Goal: Task Accomplishment & Management: Manage account settings

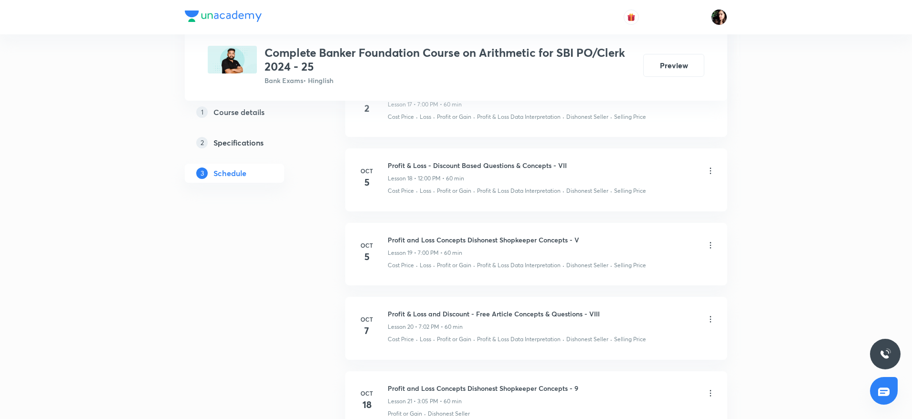
scroll to position [1975, 0]
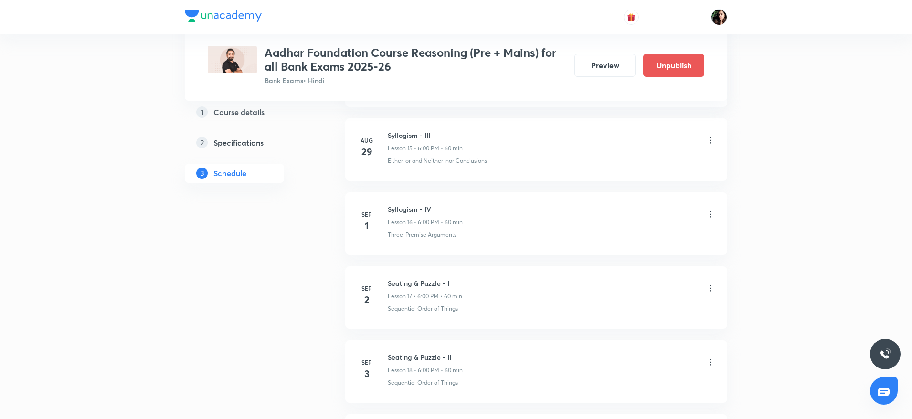
scroll to position [1576, 0]
click at [711, 285] on icon at bounding box center [711, 284] width 10 height 10
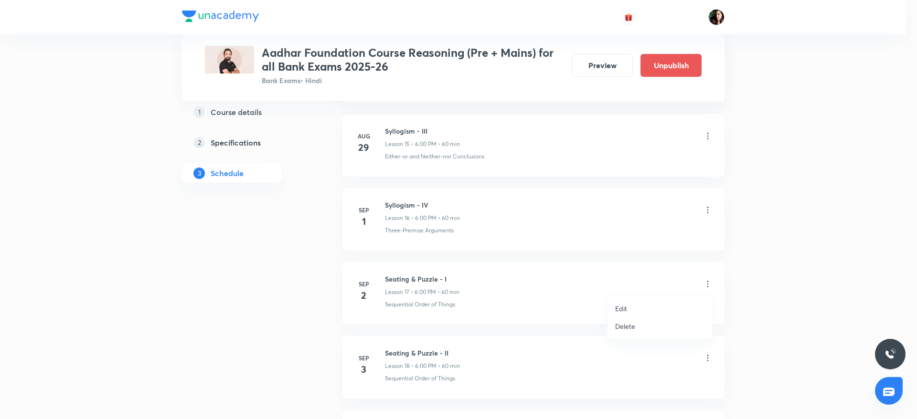
click at [654, 331] on li "Delete" at bounding box center [660, 327] width 105 height 18
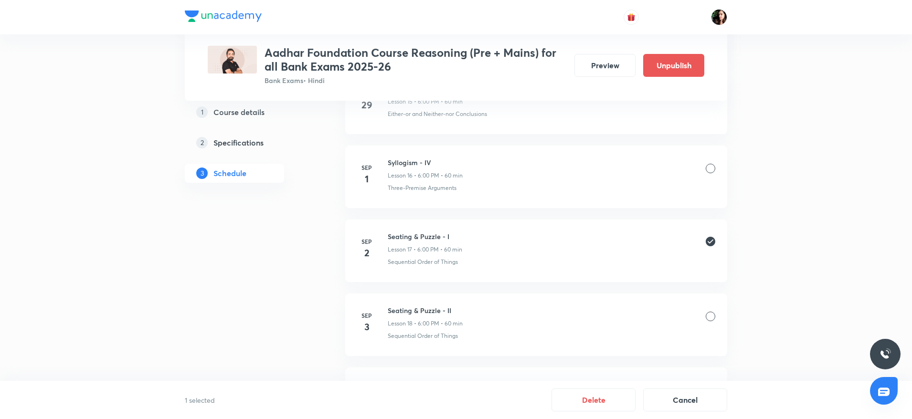
scroll to position [1648, 0]
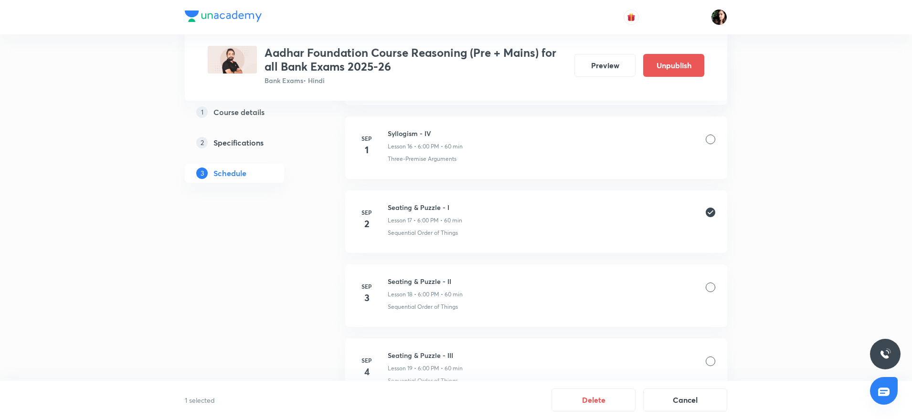
drag, startPoint x: 711, startPoint y: 282, endPoint x: 713, endPoint y: 299, distance: 17.8
click at [711, 281] on div "Seating & Puzzle - II Lesson 18 • 6:00 PM • 60 min" at bounding box center [552, 288] width 328 height 22
click at [711, 283] on div at bounding box center [711, 288] width 10 height 10
click at [711, 363] on div at bounding box center [711, 362] width 10 height 10
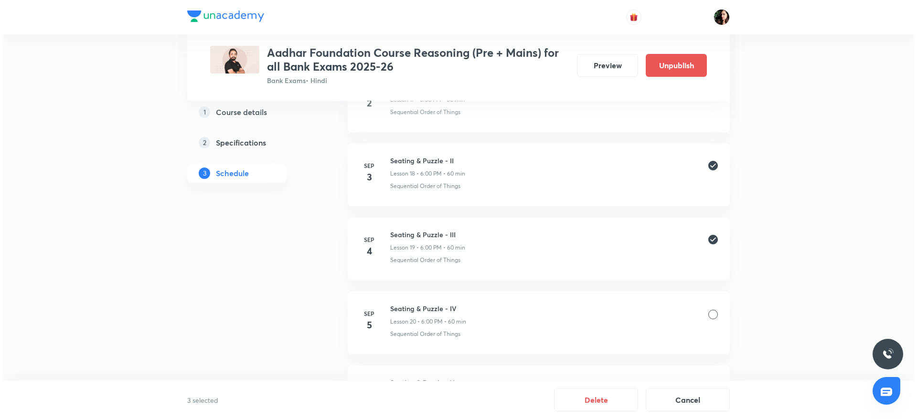
scroll to position [1791, 0]
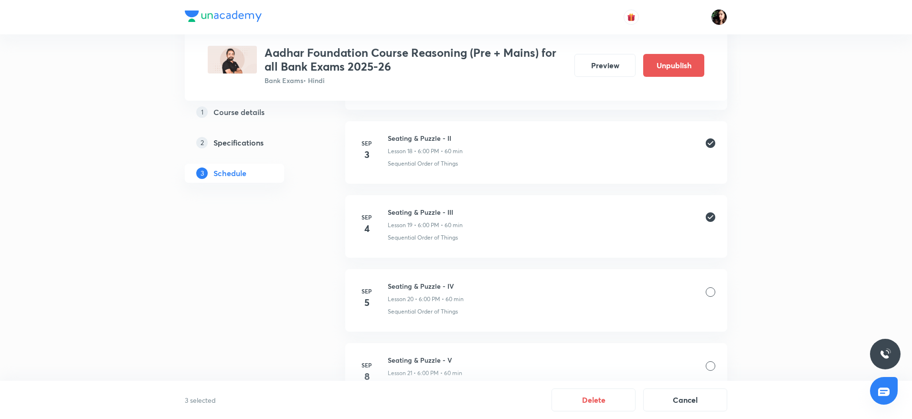
click at [711, 296] on div at bounding box center [711, 293] width 10 height 10
click at [711, 365] on div at bounding box center [711, 367] width 10 height 10
click at [601, 400] on button "Delete" at bounding box center [594, 399] width 84 height 23
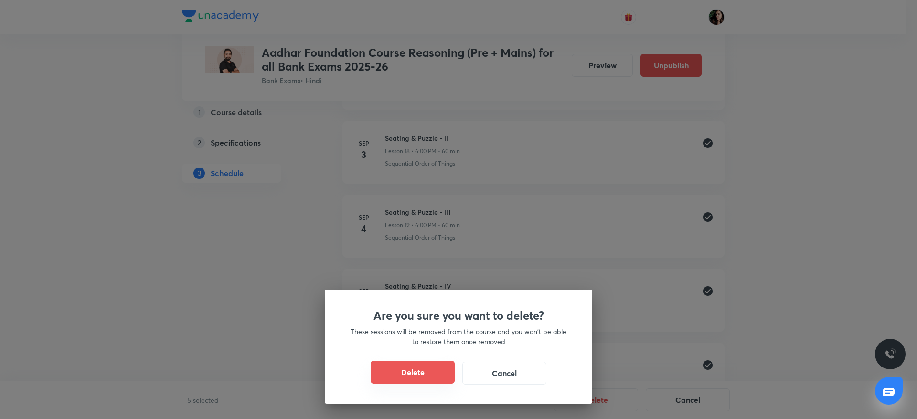
click at [428, 367] on button "Delete" at bounding box center [413, 372] width 84 height 23
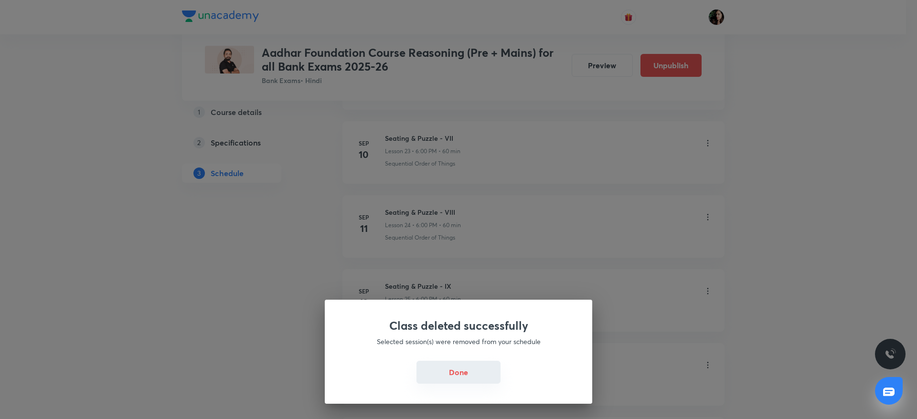
click at [459, 375] on button "Done" at bounding box center [458, 372] width 84 height 23
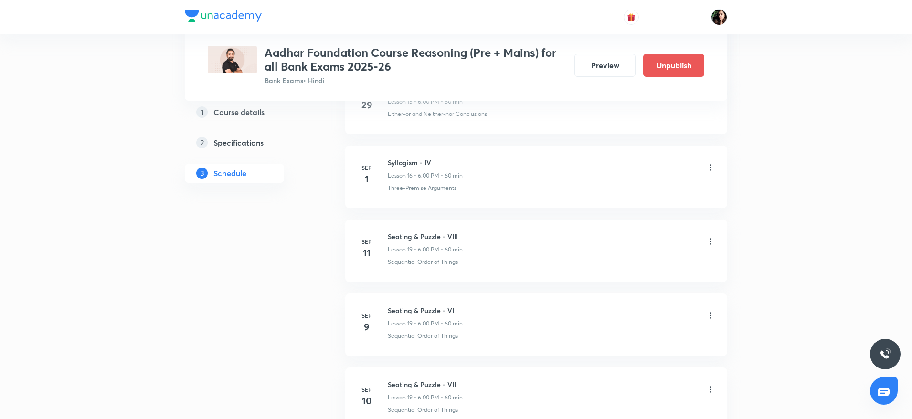
scroll to position [1648, 0]
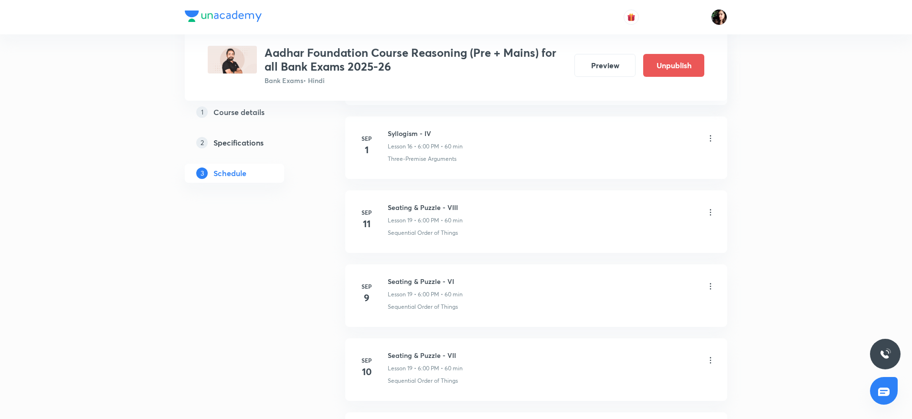
click at [711, 211] on icon at bounding box center [711, 213] width 10 height 10
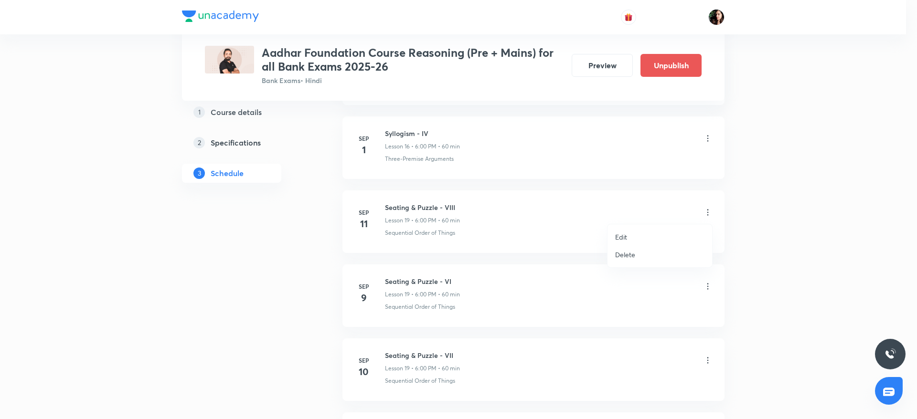
click at [655, 250] on li "Delete" at bounding box center [660, 255] width 105 height 18
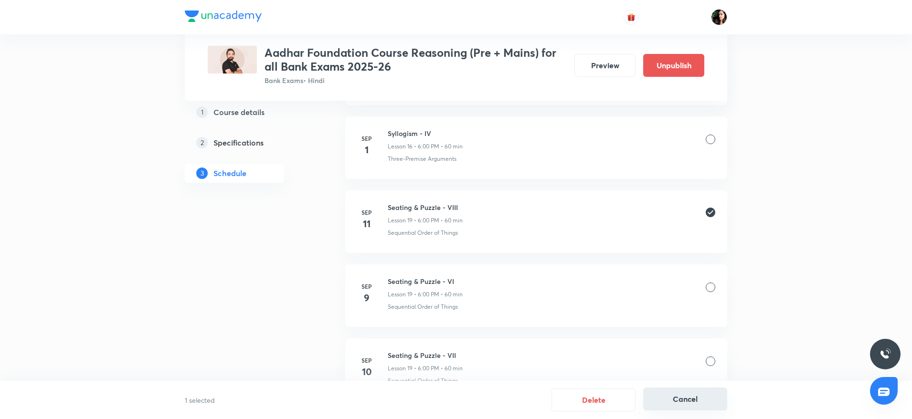
click at [700, 402] on button "Cancel" at bounding box center [685, 399] width 84 height 23
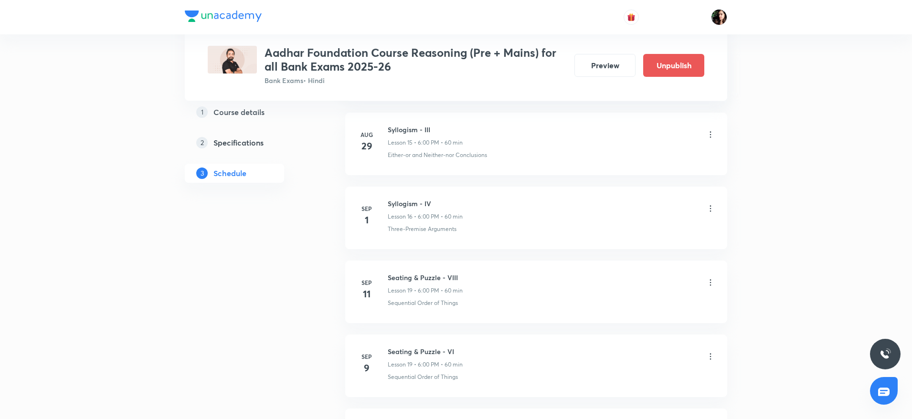
scroll to position [1576, 0]
click at [608, 70] on button "Preview" at bounding box center [605, 64] width 61 height 23
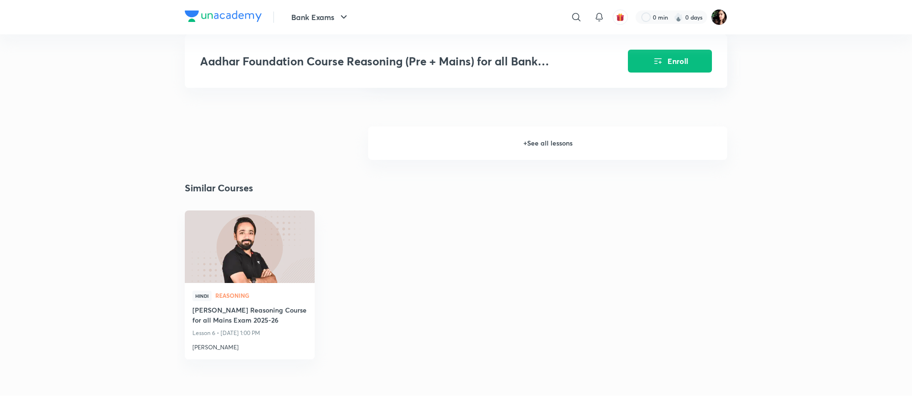
click at [554, 152] on h6 "+ See all lessons" at bounding box center [547, 143] width 359 height 33
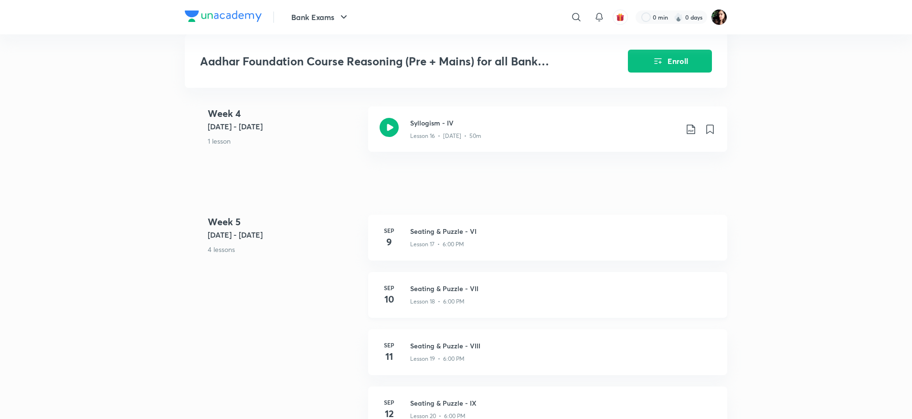
scroll to position [1504, 0]
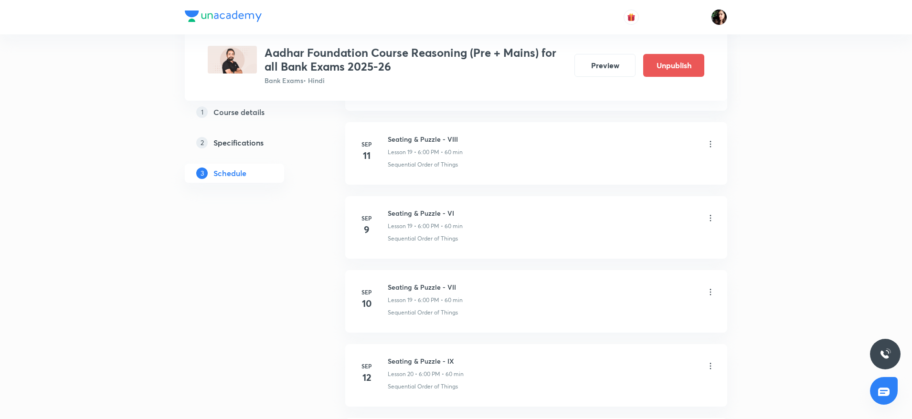
scroll to position [1648, 0]
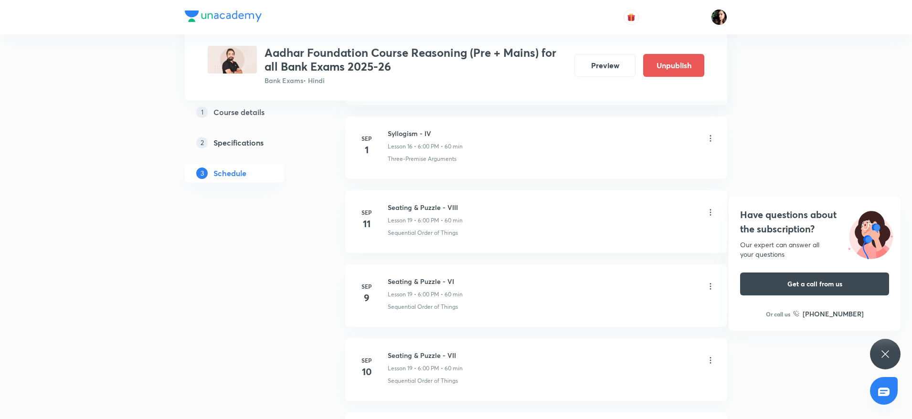
click at [887, 359] on icon at bounding box center [885, 354] width 11 height 11
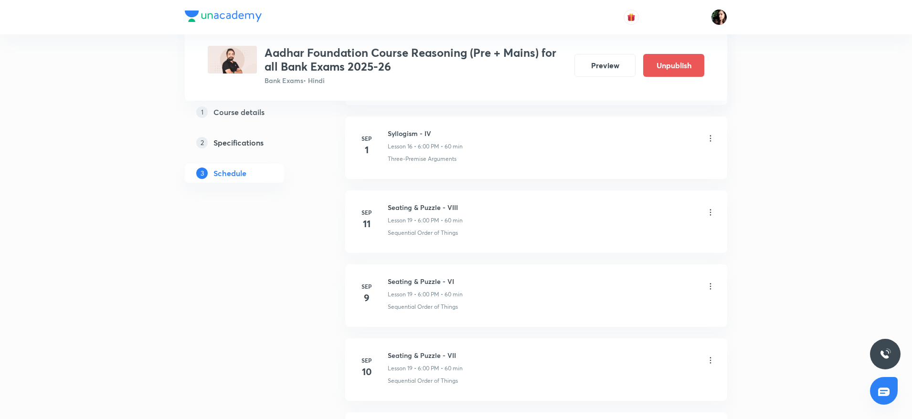
click at [710, 211] on icon at bounding box center [711, 213] width 10 height 10
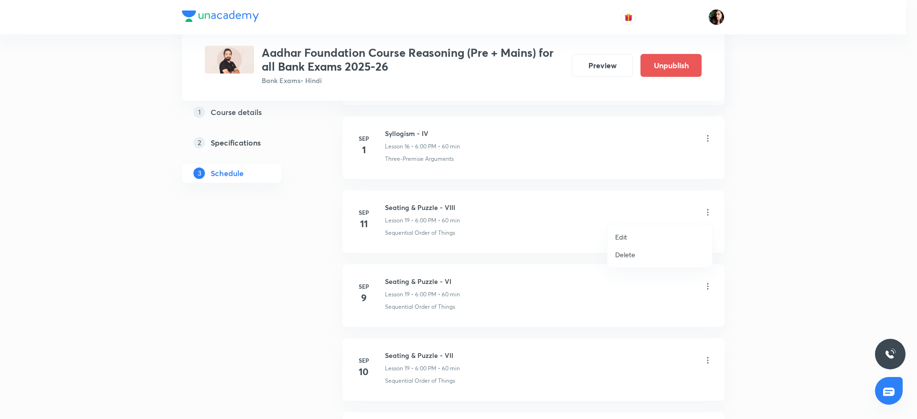
click at [671, 255] on li "Delete" at bounding box center [660, 255] width 105 height 18
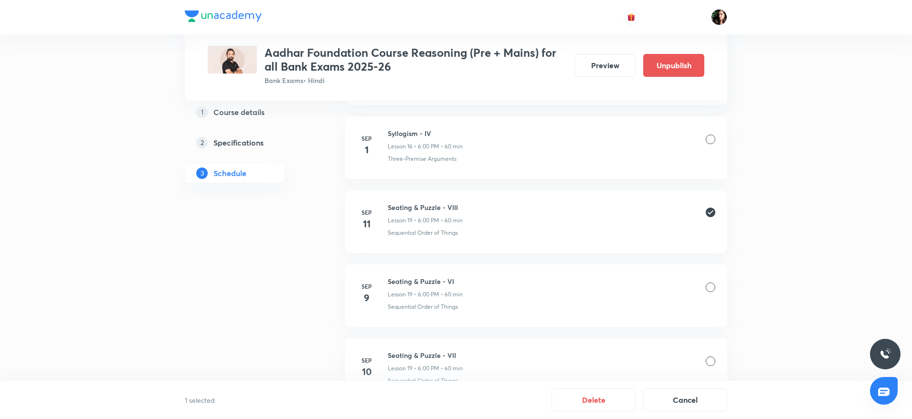
click at [712, 289] on div at bounding box center [711, 288] width 10 height 10
click at [708, 360] on div at bounding box center [711, 362] width 10 height 10
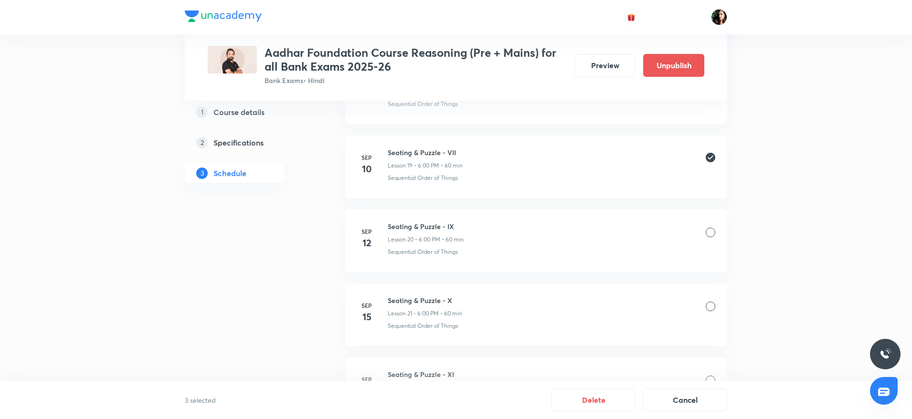
scroll to position [1863, 0]
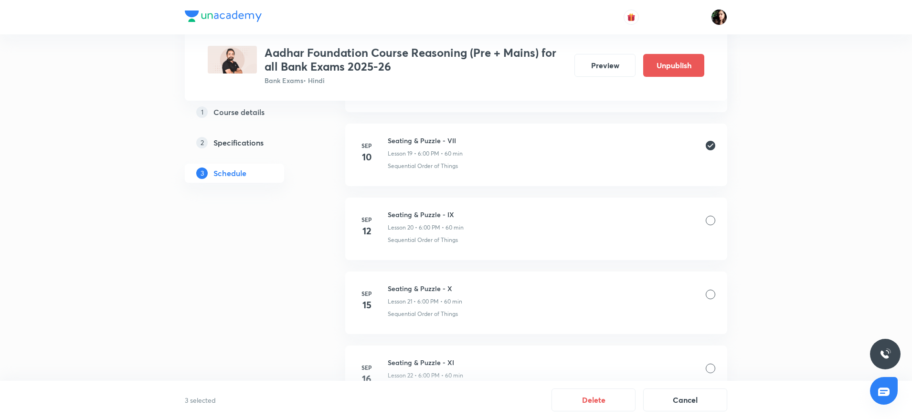
drag, startPoint x: 710, startPoint y: 213, endPoint x: 714, endPoint y: 223, distance: 10.6
click at [710, 214] on div "Seating & Puzzle - IX Lesson 20 • 6:00 PM • 60 min" at bounding box center [552, 221] width 328 height 22
click at [714, 223] on div at bounding box center [711, 221] width 10 height 10
click at [712, 300] on div "Seating & Puzzle - X Lesson 21 • 6:00 PM • 60 min" at bounding box center [552, 295] width 328 height 22
click at [711, 298] on div at bounding box center [711, 295] width 10 height 10
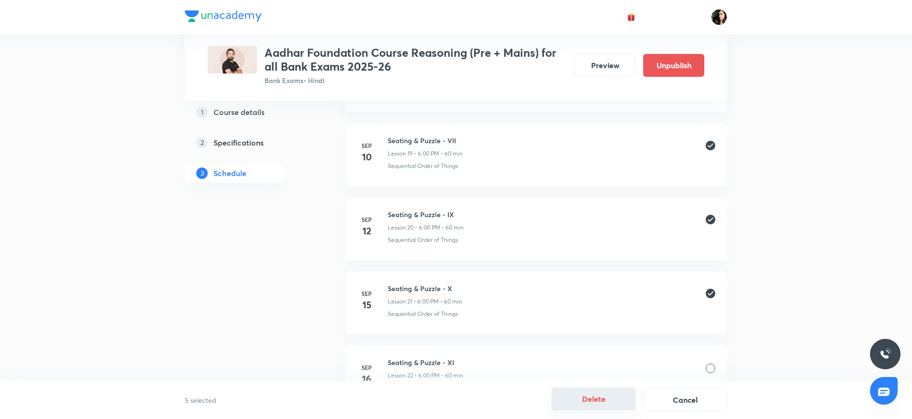
click at [616, 402] on button "Delete" at bounding box center [594, 399] width 84 height 23
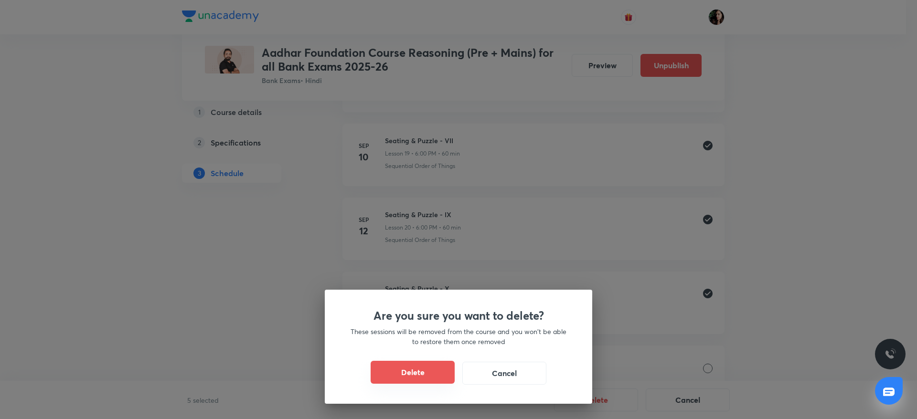
click at [421, 380] on button "Delete" at bounding box center [413, 372] width 84 height 23
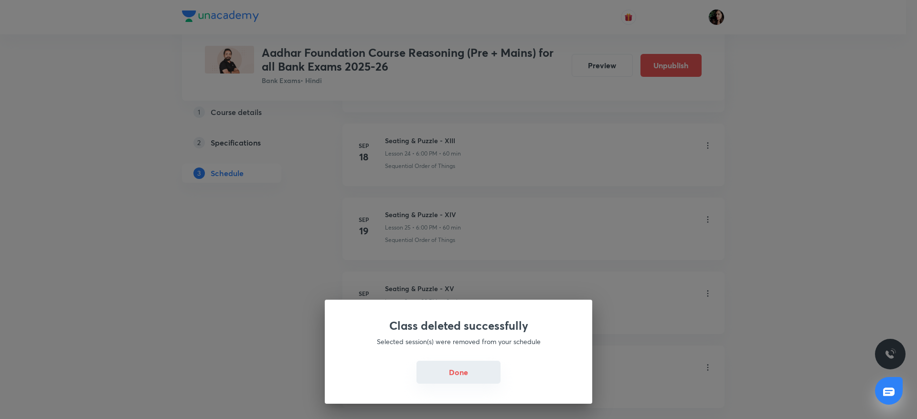
click at [457, 368] on button "Done" at bounding box center [458, 372] width 84 height 23
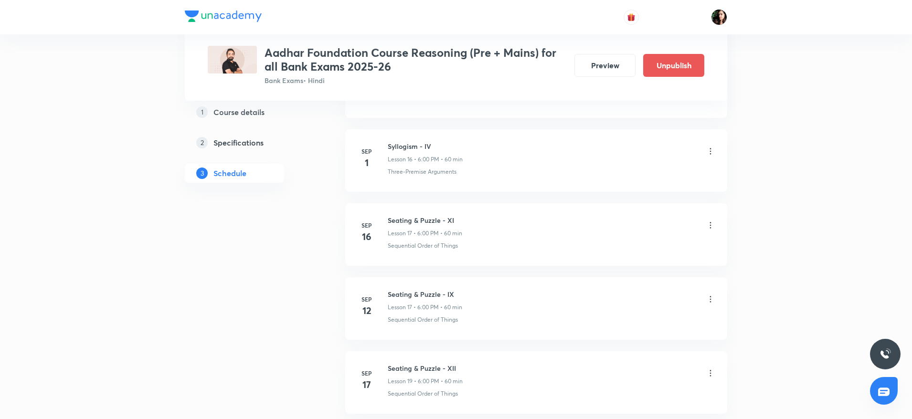
scroll to position [1648, 0]
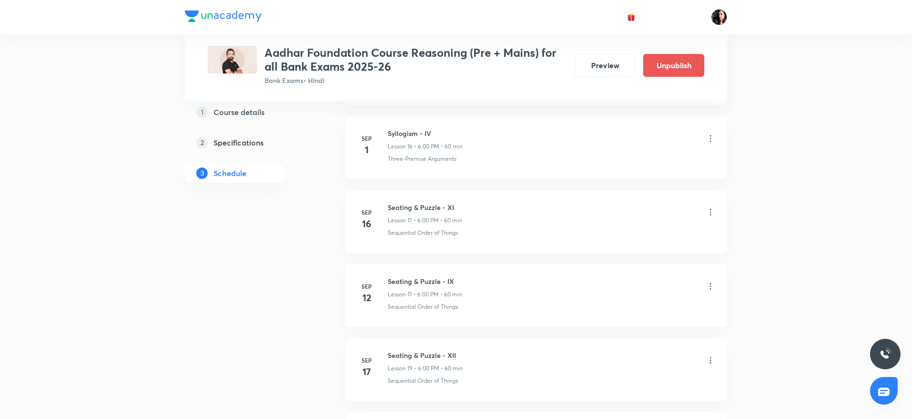
click at [710, 212] on icon at bounding box center [711, 213] width 10 height 10
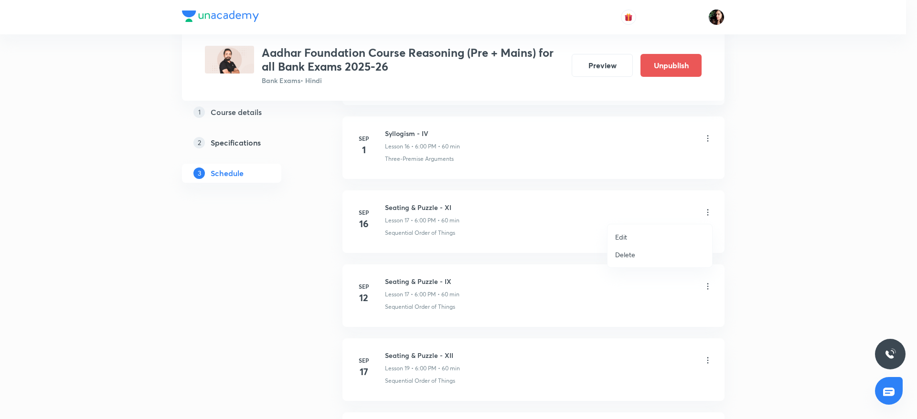
click at [661, 255] on li "Delete" at bounding box center [660, 255] width 105 height 18
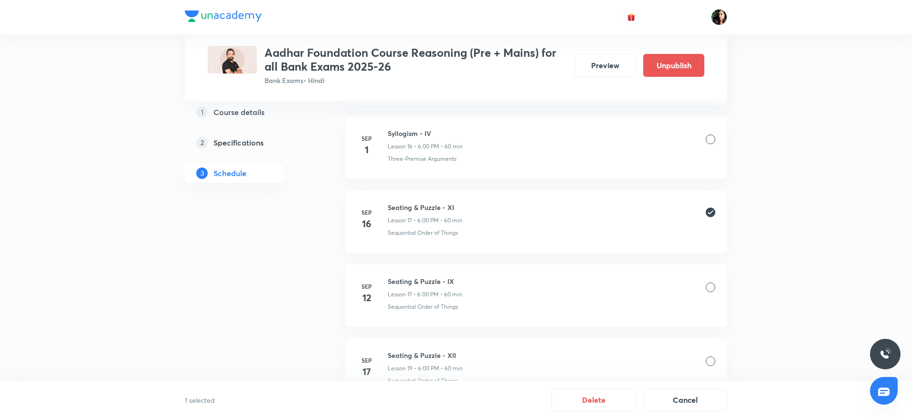
click at [710, 285] on div at bounding box center [711, 288] width 10 height 10
click at [714, 358] on div at bounding box center [711, 362] width 10 height 10
click at [603, 402] on button "Delete" at bounding box center [594, 399] width 84 height 23
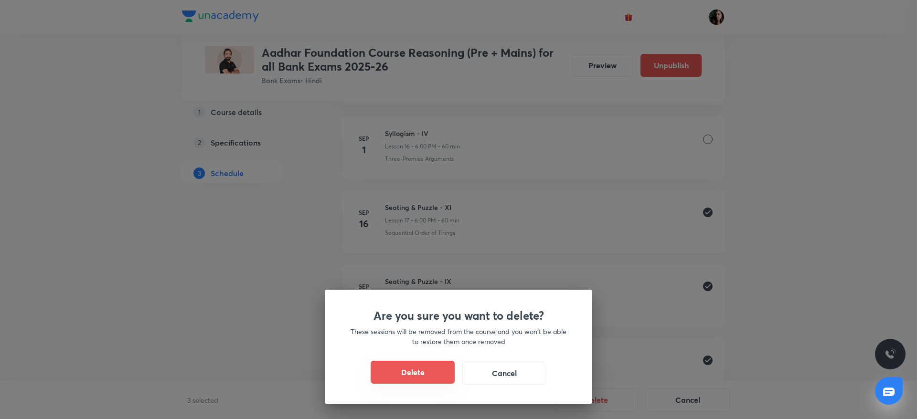
click at [440, 371] on button "Delete" at bounding box center [413, 372] width 84 height 23
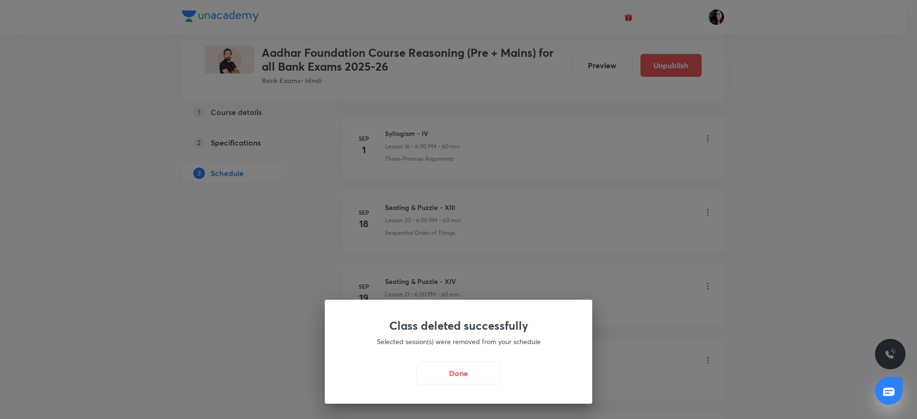
click at [440, 371] on button "Done" at bounding box center [458, 373] width 84 height 23
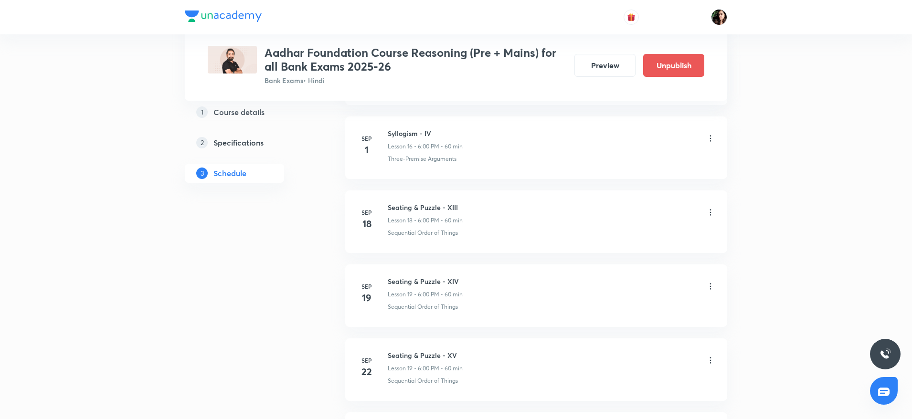
click at [711, 212] on icon at bounding box center [710, 213] width 1 height 6
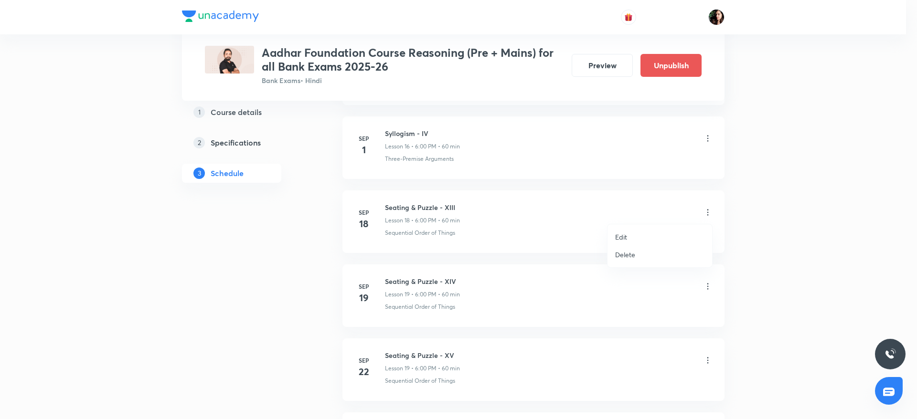
click at [659, 256] on li "Delete" at bounding box center [660, 255] width 105 height 18
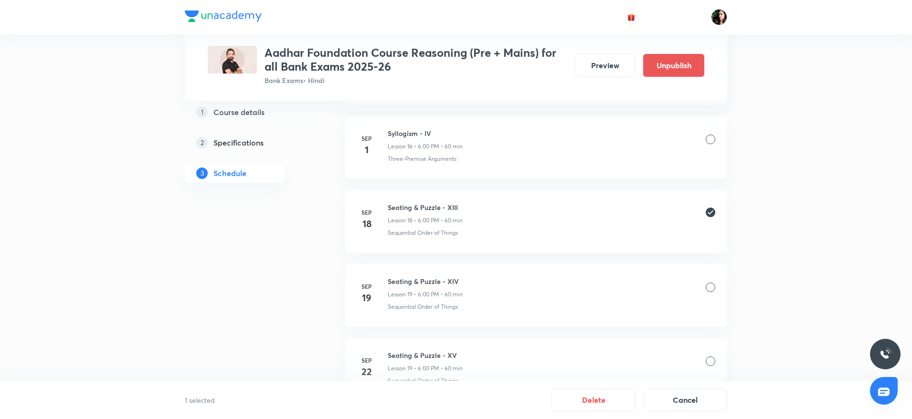
click at [706, 286] on div at bounding box center [711, 288] width 10 height 10
click at [708, 363] on div at bounding box center [711, 362] width 10 height 10
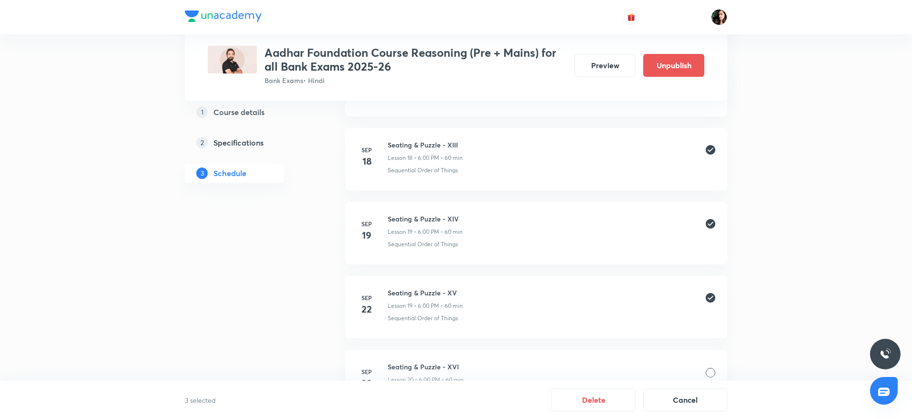
scroll to position [1791, 0]
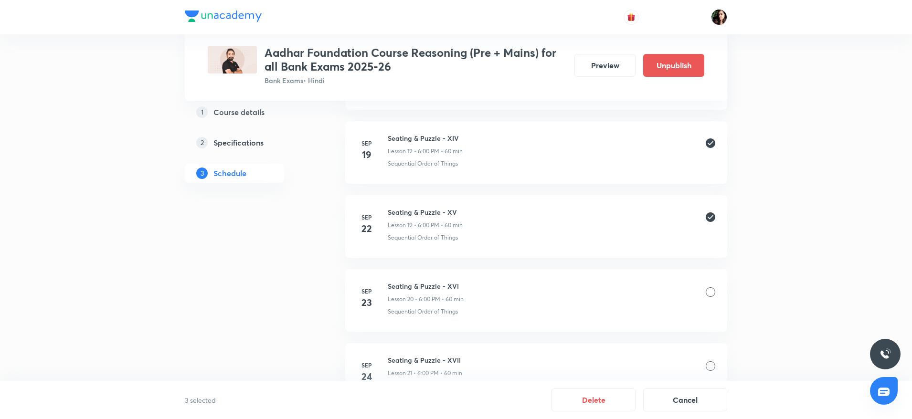
drag, startPoint x: 711, startPoint y: 282, endPoint x: 706, endPoint y: 292, distance: 11.7
click at [707, 287] on div "Seating & Puzzle - XVI Lesson 20 • 6:00 PM • 60 min" at bounding box center [552, 292] width 328 height 22
click at [706, 294] on div at bounding box center [711, 293] width 10 height 10
click at [713, 288] on div at bounding box center [711, 293] width 10 height 10
click at [710, 295] on icon at bounding box center [711, 292] width 10 height 10
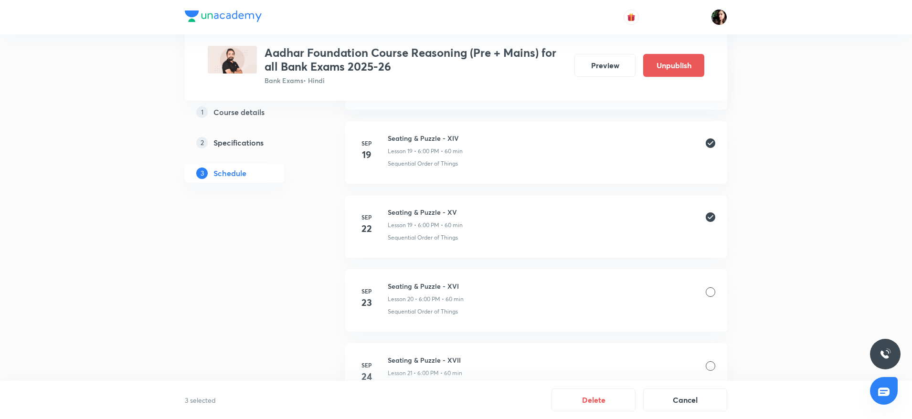
click at [711, 291] on div at bounding box center [711, 293] width 10 height 10
click at [608, 395] on button "Delete" at bounding box center [594, 399] width 84 height 23
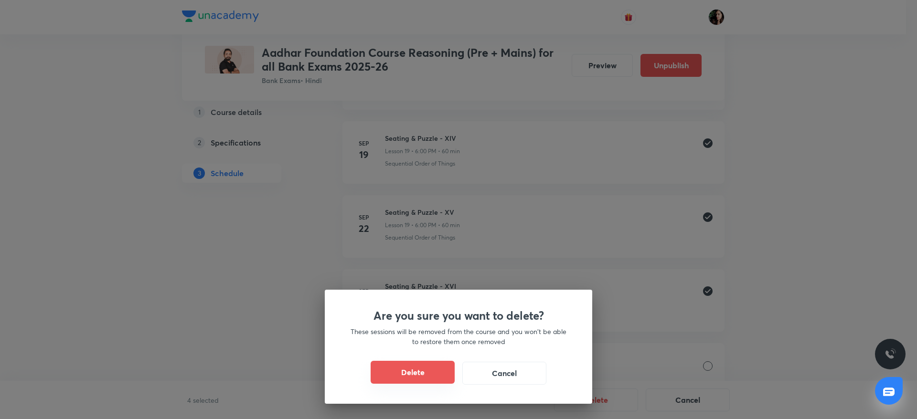
click at [424, 372] on button "Delete" at bounding box center [413, 372] width 84 height 23
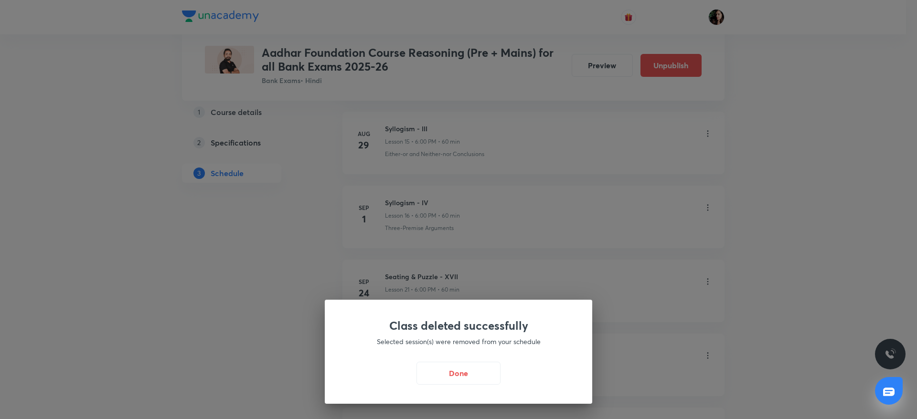
scroll to position [1576, 0]
click at [457, 366] on button "Done" at bounding box center [458, 373] width 84 height 23
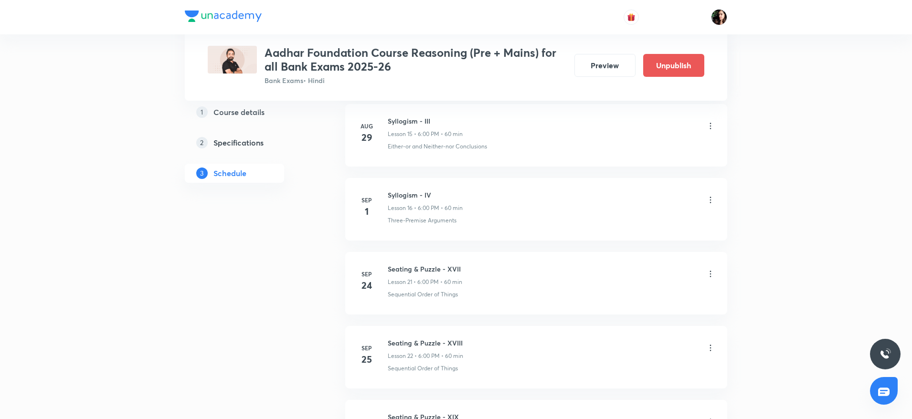
scroll to position [1648, 0]
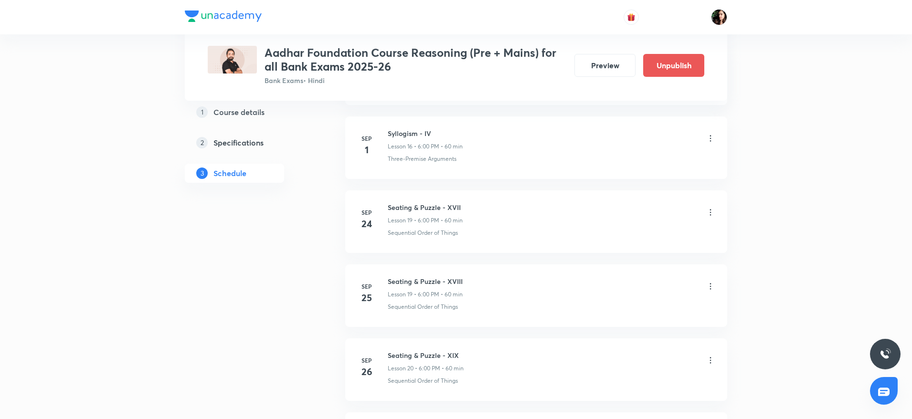
click at [714, 213] on icon at bounding box center [711, 213] width 10 height 10
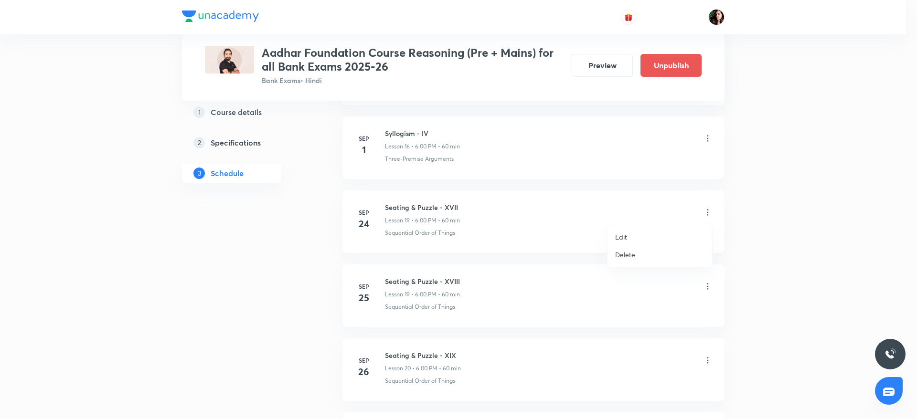
click at [659, 249] on li "Delete" at bounding box center [660, 255] width 105 height 18
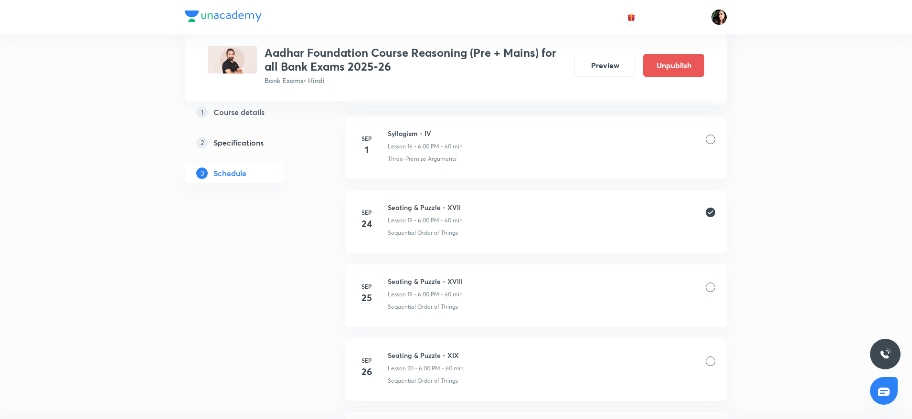
click at [706, 287] on div at bounding box center [711, 288] width 10 height 10
click at [707, 363] on div at bounding box center [711, 362] width 10 height 10
click at [609, 394] on button "Delete" at bounding box center [594, 399] width 84 height 23
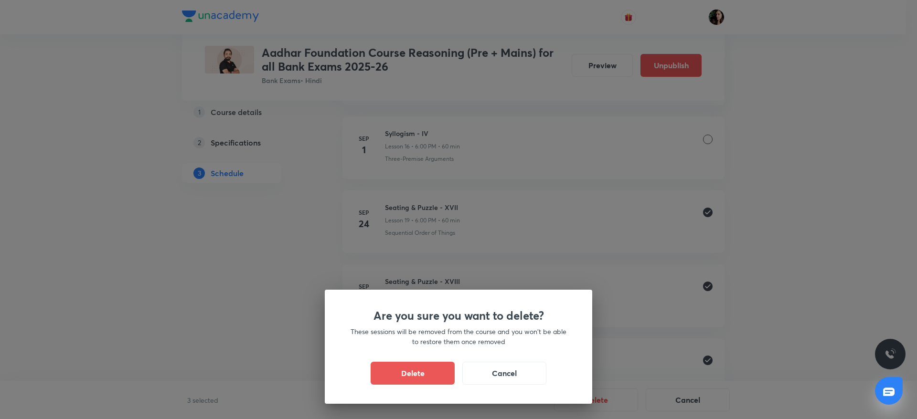
click at [432, 361] on div "Are you sure you want to delete? These sessions will be removed from the course…" at bounding box center [458, 347] width 267 height 114
click at [434, 368] on button "Delete" at bounding box center [413, 372] width 84 height 23
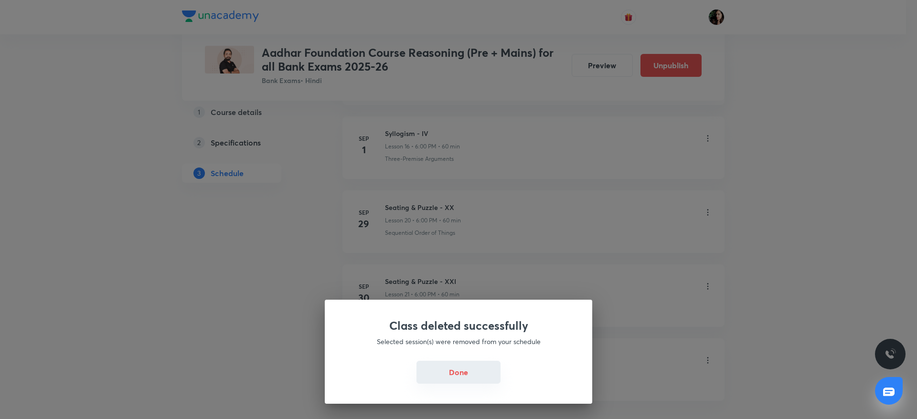
click at [469, 376] on button "Done" at bounding box center [458, 372] width 84 height 23
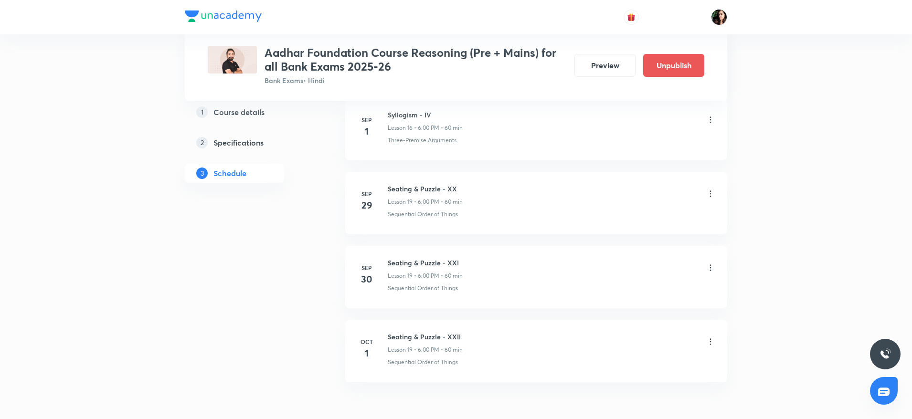
scroll to position [1576, 0]
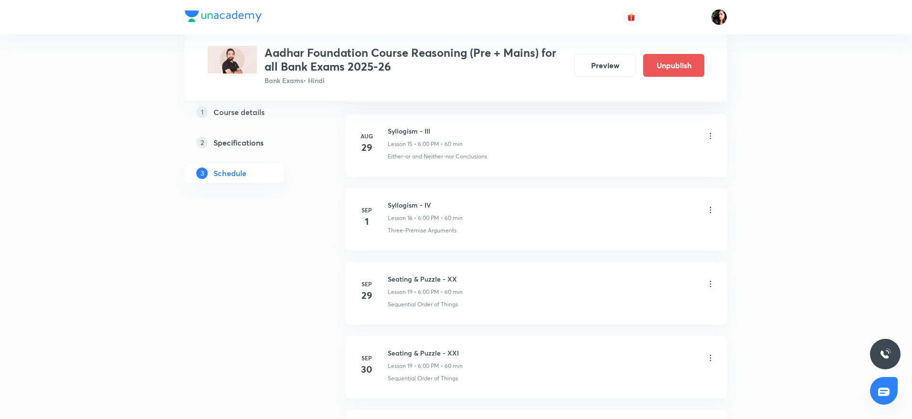
click at [711, 283] on icon at bounding box center [711, 284] width 10 height 10
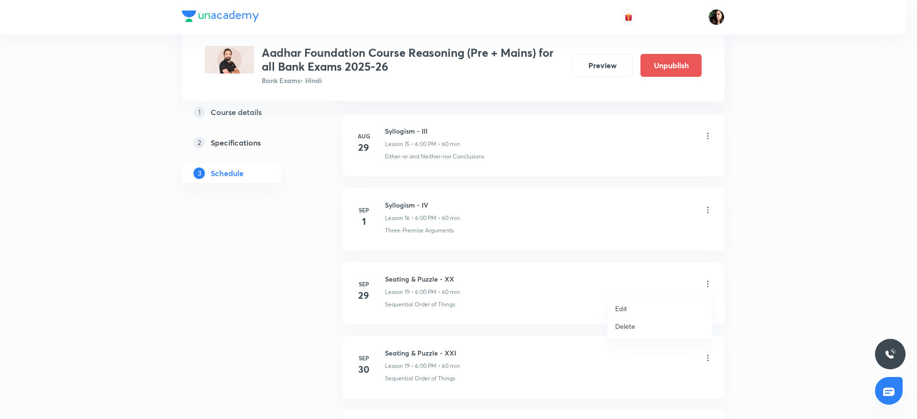
click at [641, 321] on li "Delete" at bounding box center [660, 327] width 105 height 18
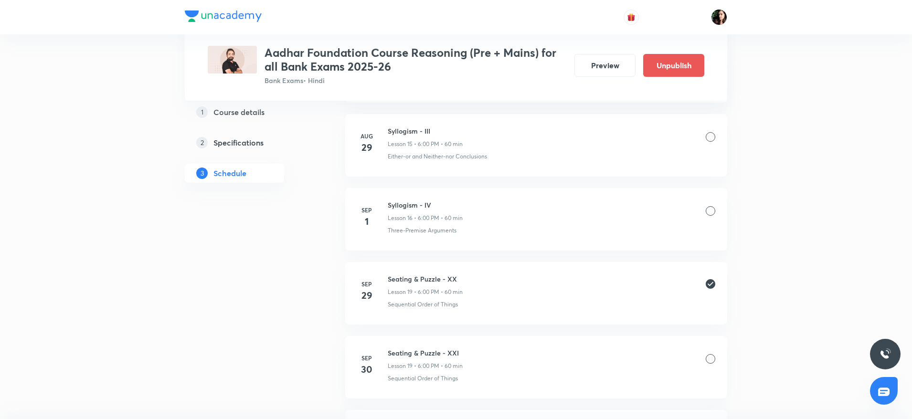
click at [708, 357] on div at bounding box center [711, 359] width 10 height 10
click at [607, 399] on button "Delete" at bounding box center [594, 399] width 84 height 23
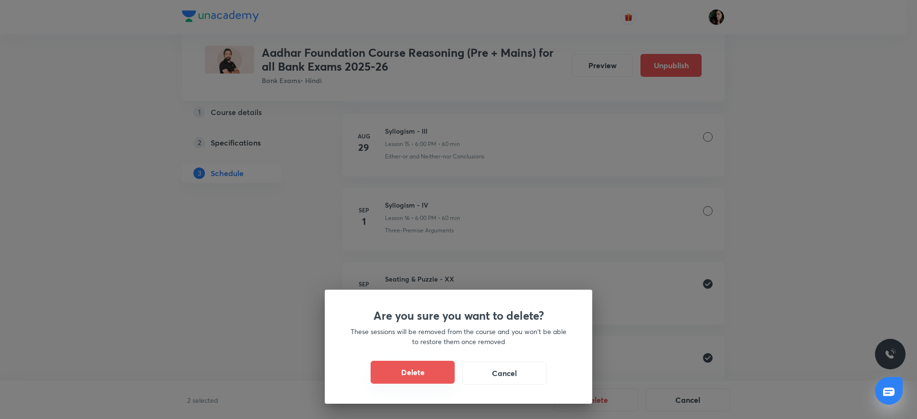
click at [438, 372] on button "Delete" at bounding box center [413, 372] width 84 height 23
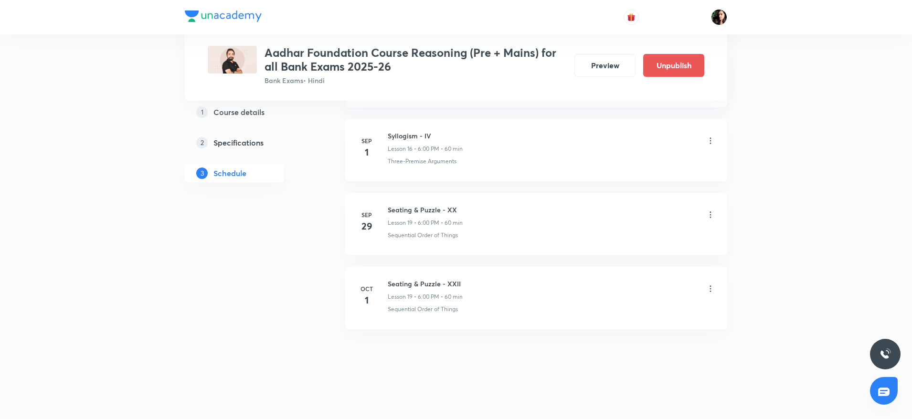
scroll to position [1571, 0]
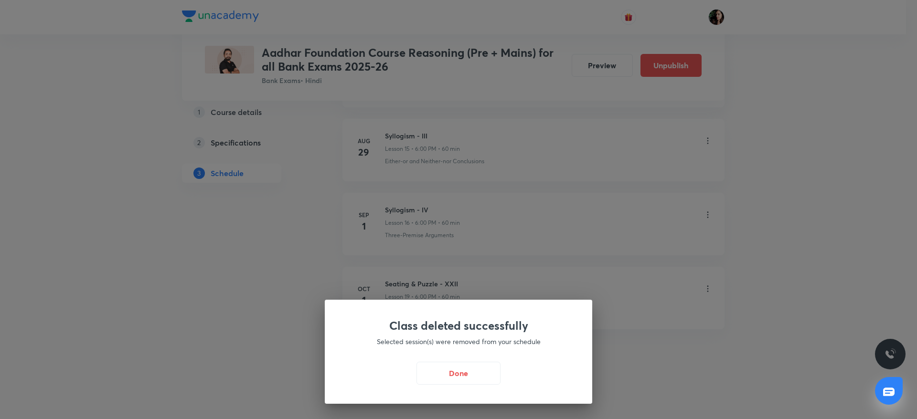
click at [470, 372] on button "Done" at bounding box center [458, 373] width 84 height 23
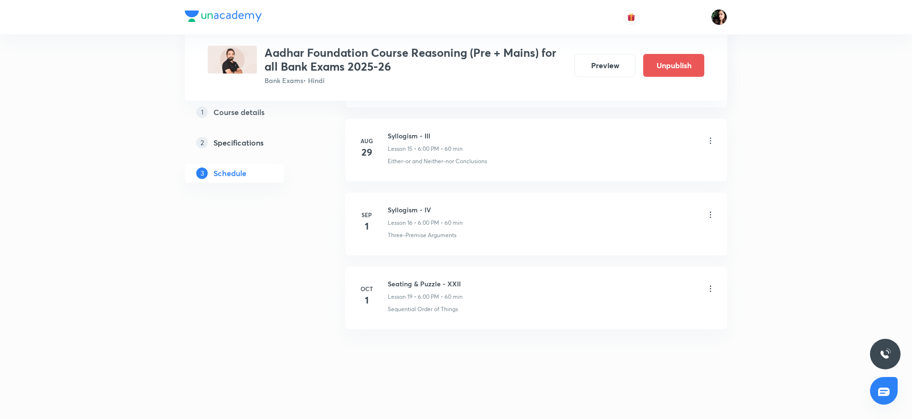
scroll to position [1500, 0]
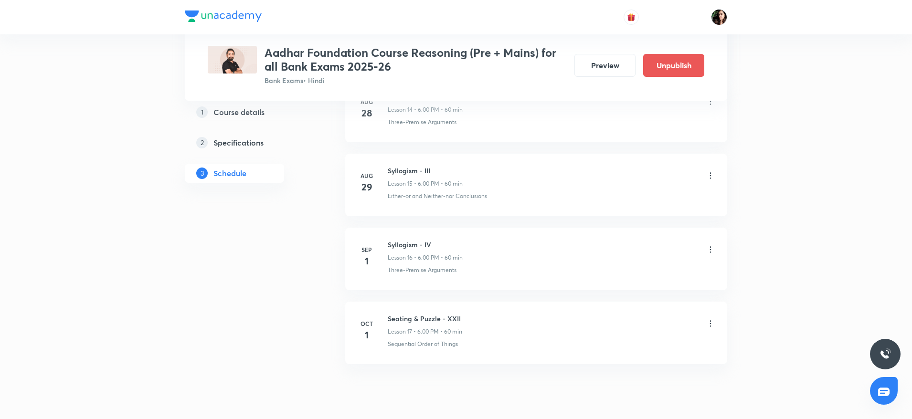
scroll to position [1571, 0]
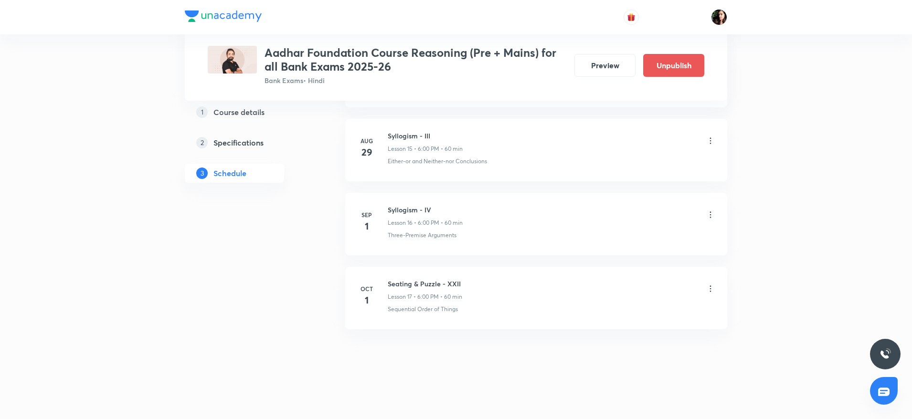
click at [709, 292] on icon at bounding box center [711, 289] width 10 height 10
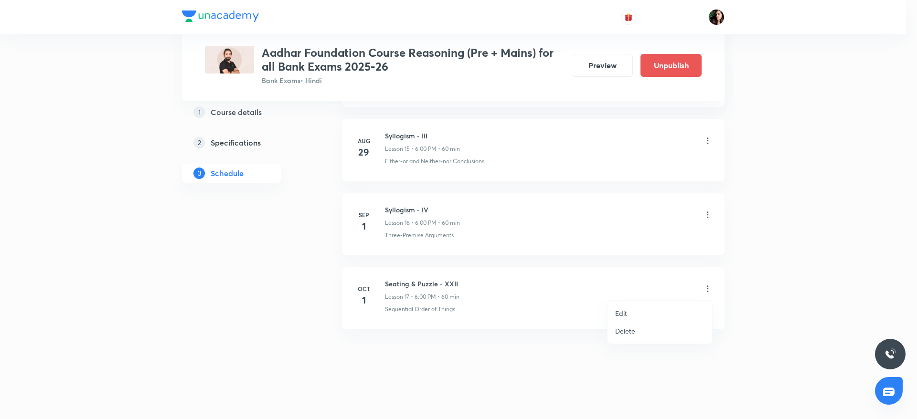
click at [649, 331] on li "Delete" at bounding box center [660, 331] width 105 height 18
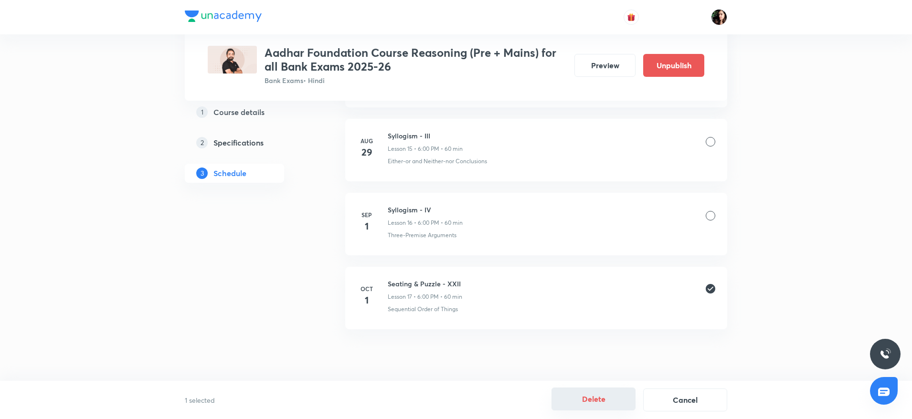
click at [599, 401] on button "Delete" at bounding box center [594, 399] width 84 height 23
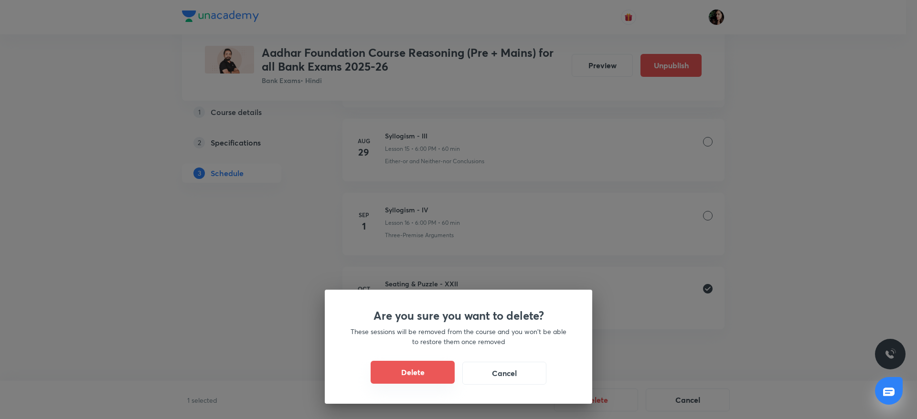
click at [395, 365] on button "Delete" at bounding box center [413, 372] width 84 height 23
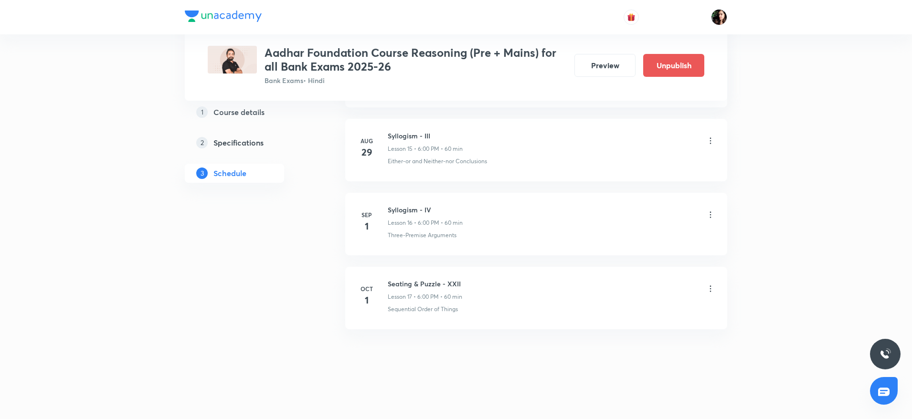
scroll to position [1497, 0]
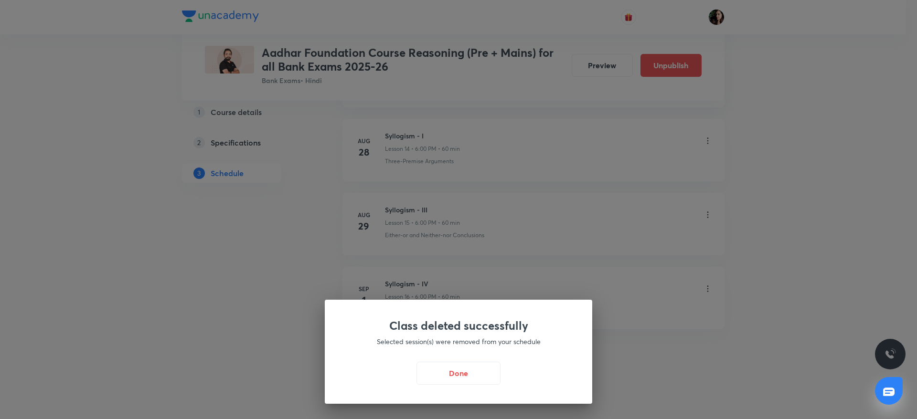
click at [473, 366] on button "Done" at bounding box center [458, 373] width 84 height 23
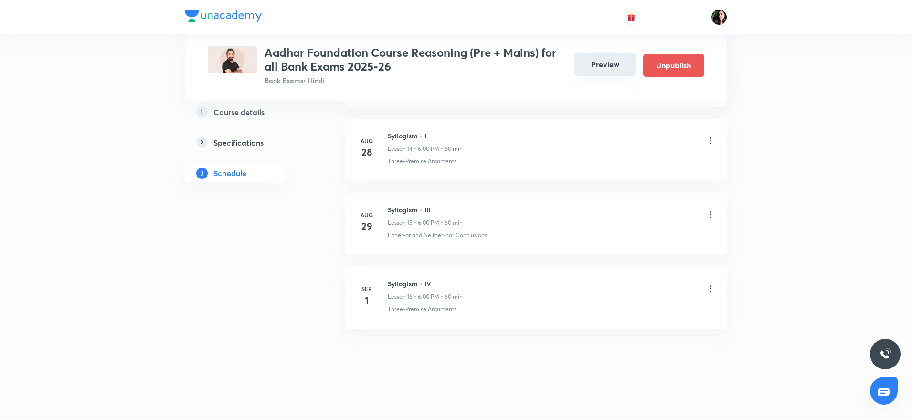
click at [596, 60] on button "Preview" at bounding box center [605, 64] width 61 height 23
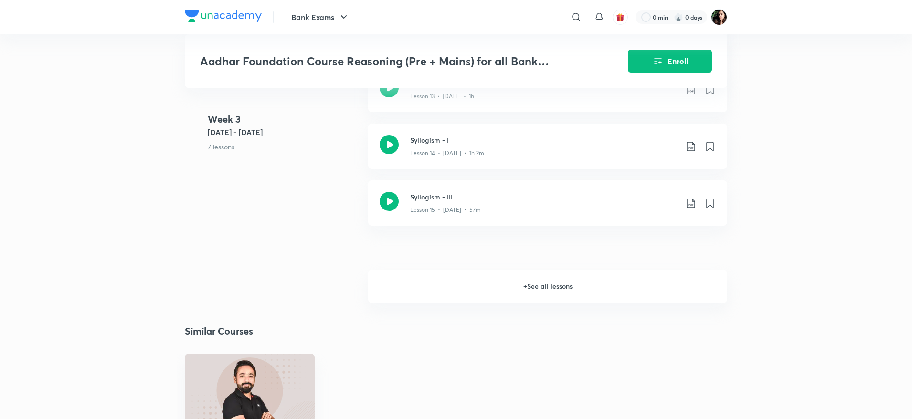
drag, startPoint x: 554, startPoint y: 278, endPoint x: 550, endPoint y: 281, distance: 5.2
click at [556, 279] on h6 "+ See all lessons" at bounding box center [547, 286] width 359 height 33
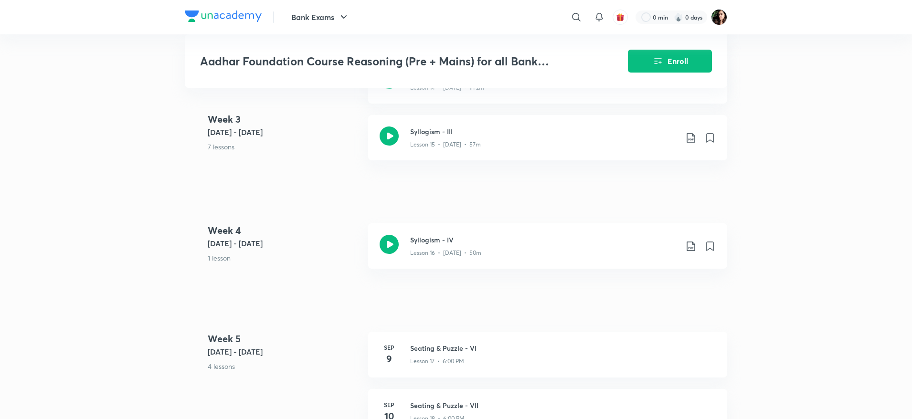
scroll to position [1290, 0]
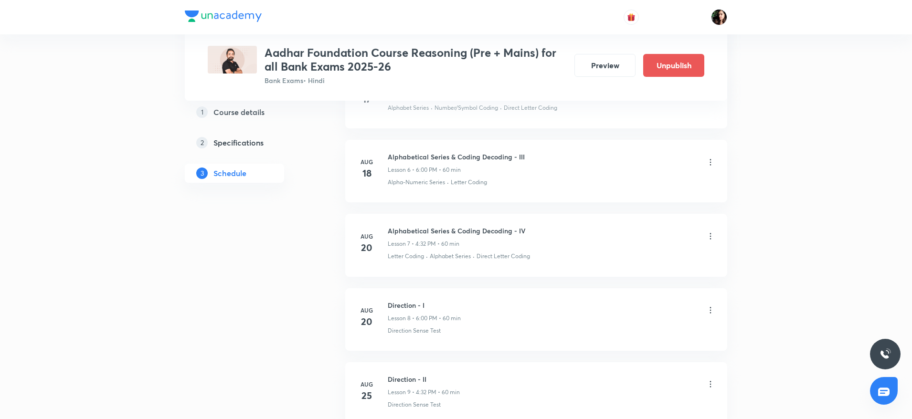
scroll to position [1497, 0]
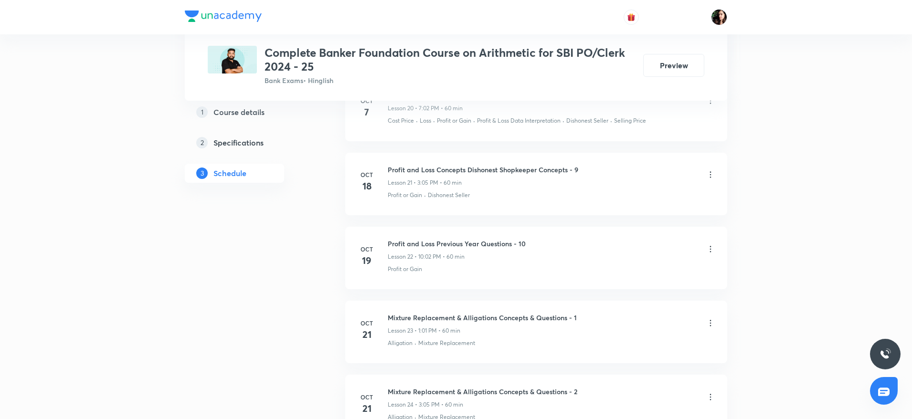
scroll to position [2002, 0]
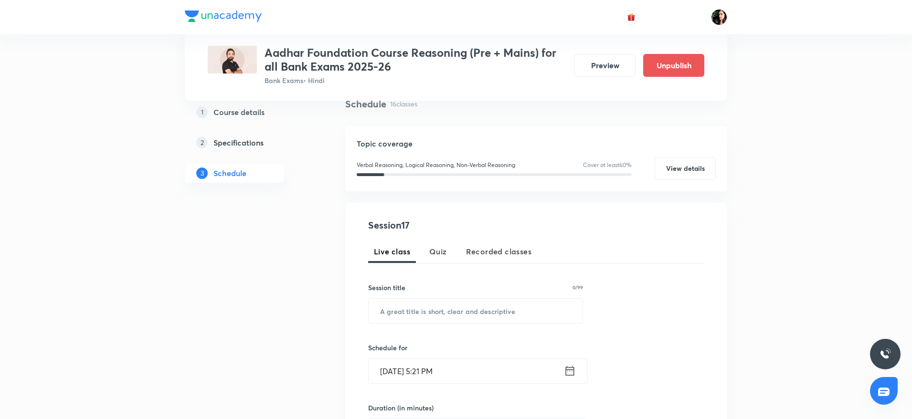
scroll to position [143, 0]
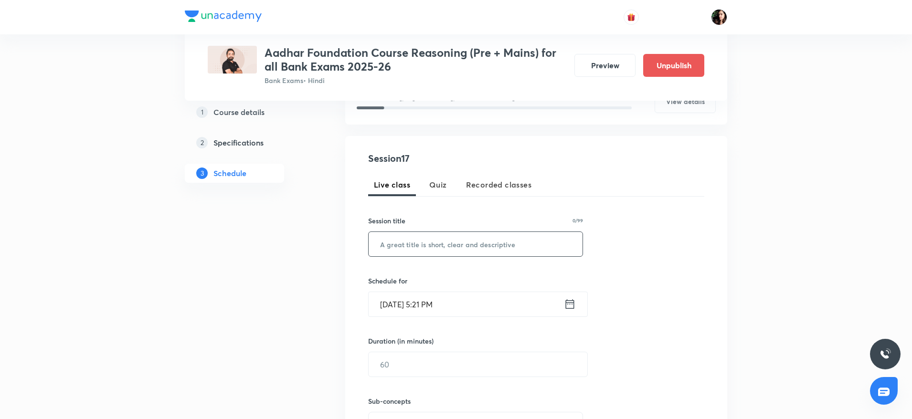
click at [412, 250] on input "text" at bounding box center [476, 244] width 214 height 24
paste input "order ranking -1"
click at [444, 241] on input "order ranking -1" at bounding box center [476, 244] width 214 height 24
click at [390, 250] on input "order ranking - I" at bounding box center [476, 244] width 214 height 24
type input "Order Ranking - I"
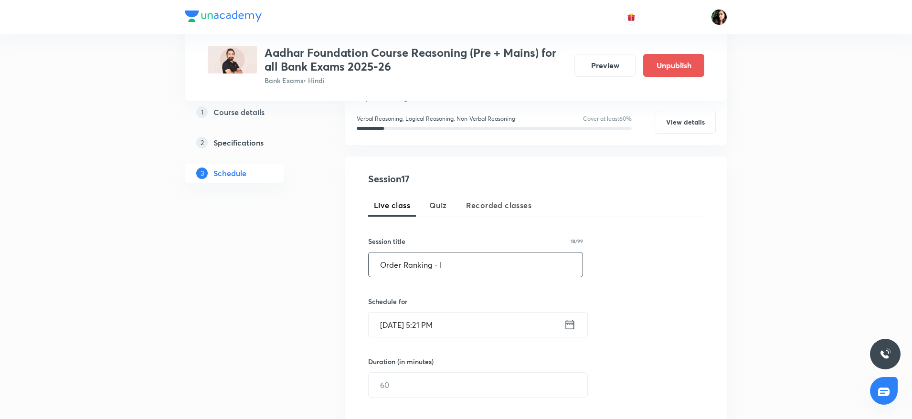
scroll to position [215, 0]
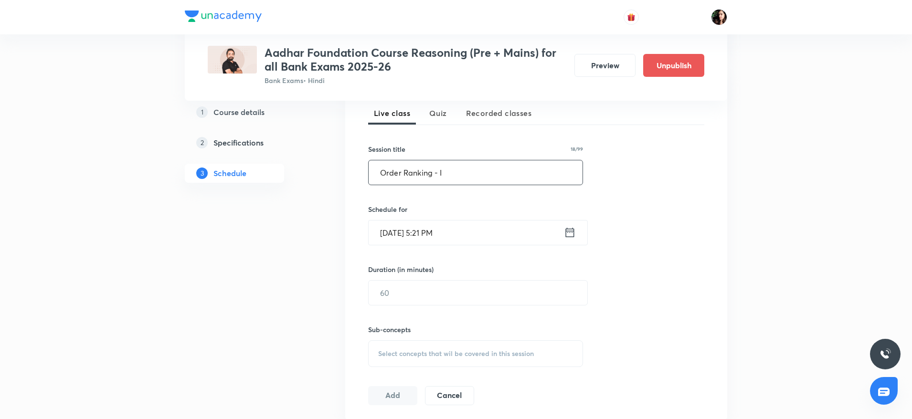
click at [399, 231] on input "[DATE] 5:21 PM" at bounding box center [466, 233] width 195 height 24
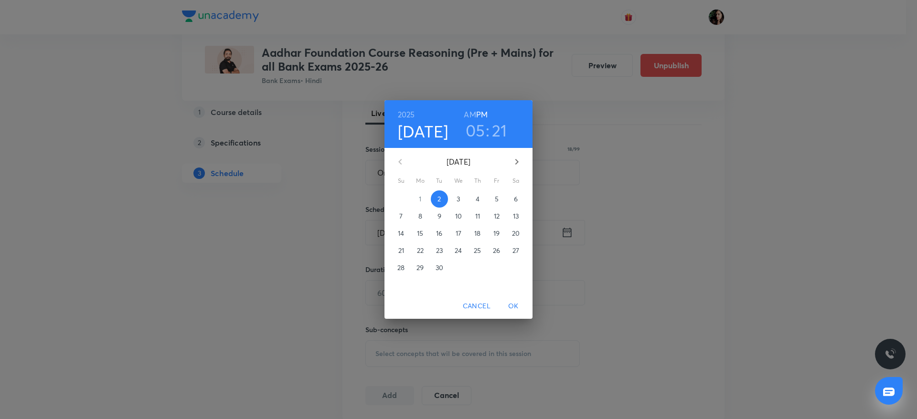
click at [459, 195] on p "3" at bounding box center [458, 199] width 3 height 10
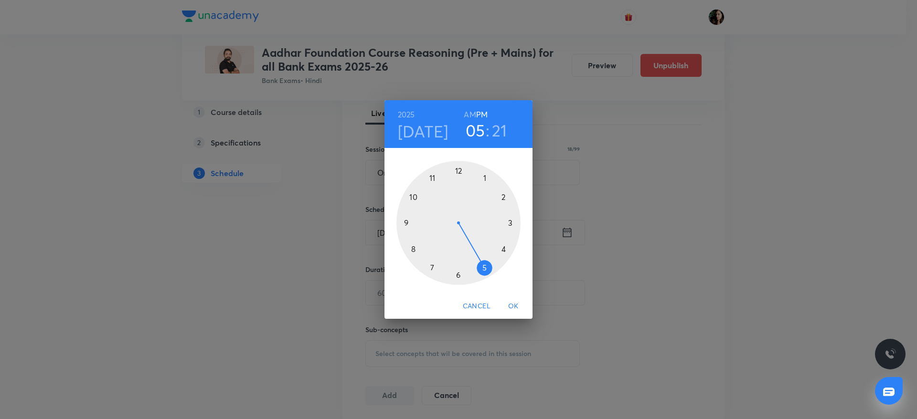
click at [459, 277] on div at bounding box center [458, 223] width 124 height 124
click at [458, 171] on div at bounding box center [458, 223] width 124 height 124
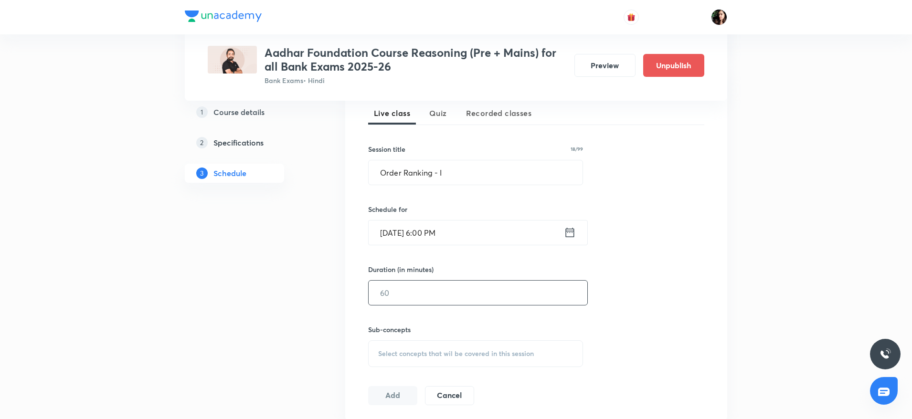
click at [405, 287] on input "text" at bounding box center [478, 293] width 219 height 24
type input "60"
click at [408, 360] on div "Select concepts that wil be covered in this session" at bounding box center [475, 354] width 215 height 27
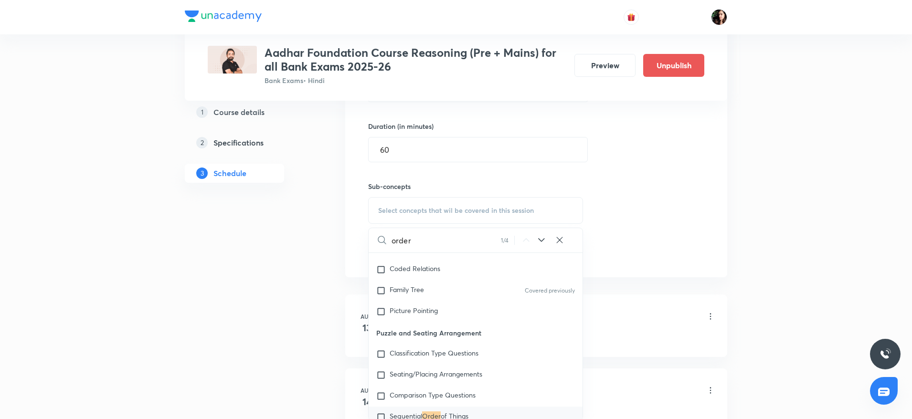
scroll to position [583, 0]
type input "o"
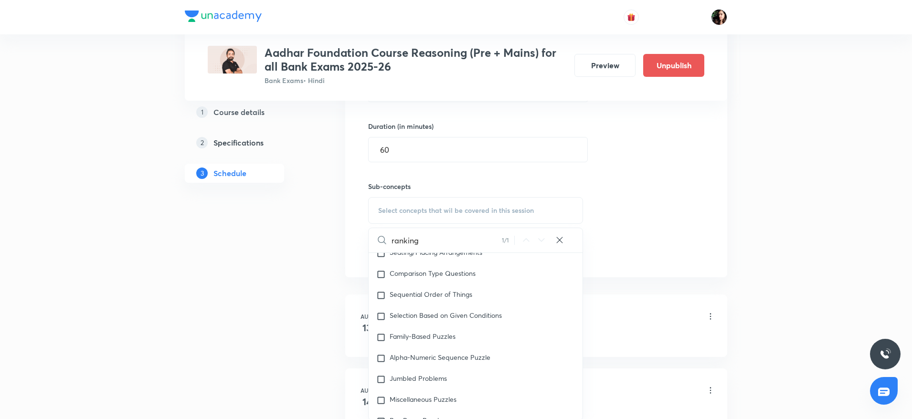
scroll to position [836, 0]
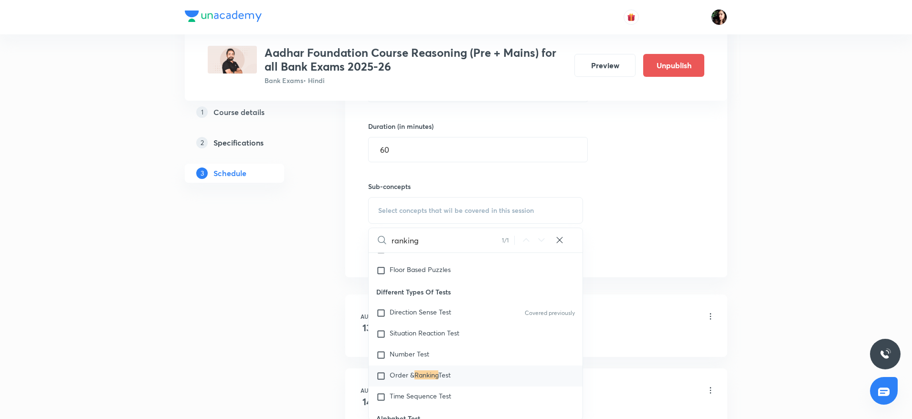
type input "ranking"
click at [384, 373] on input "checkbox" at bounding box center [382, 377] width 13 height 10
checkbox input "true"
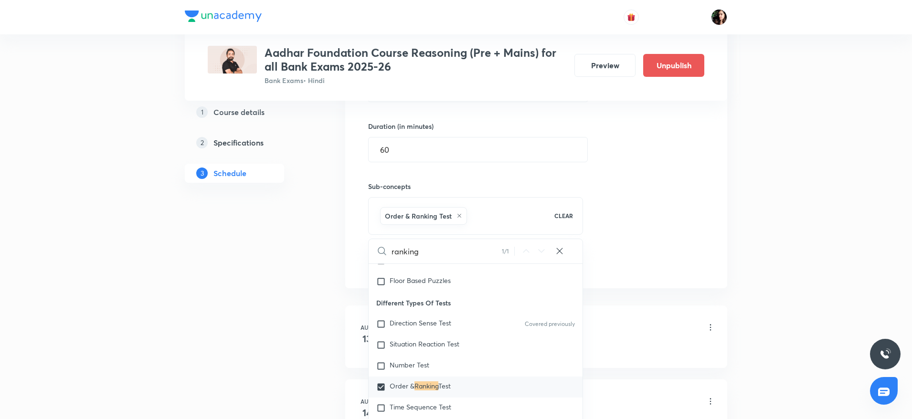
click at [648, 277] on div "Session 17 Live class Quiz Recorded classes Session title 18/99 Order Ranking -…" at bounding box center [536, 104] width 382 height 367
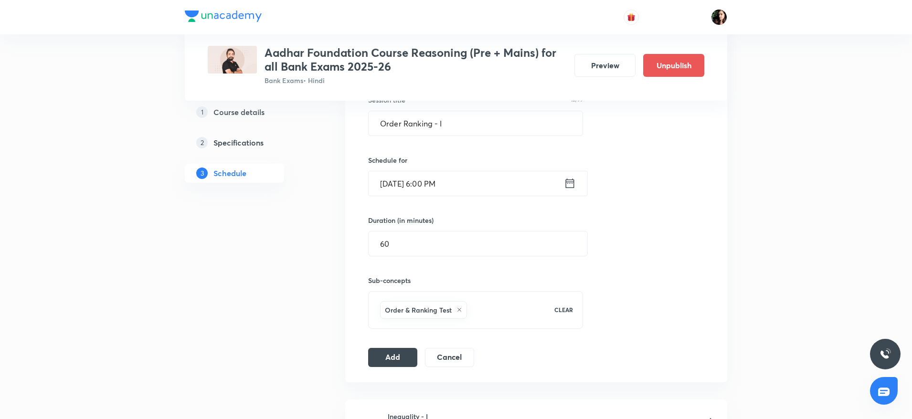
scroll to position [287, 0]
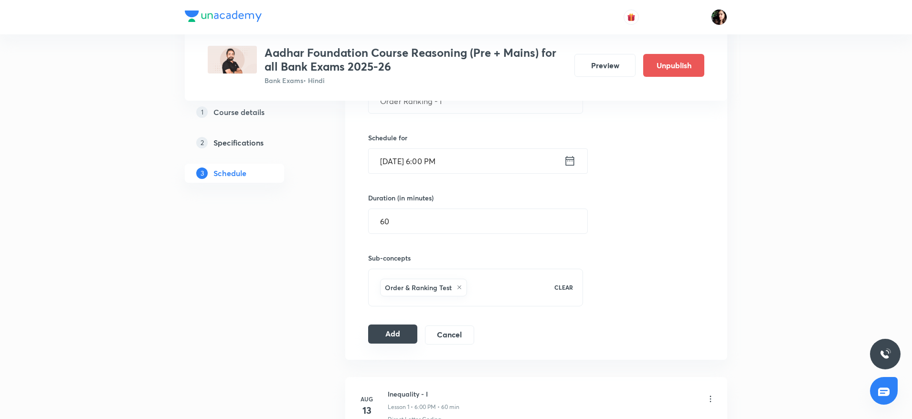
click at [384, 330] on button "Add" at bounding box center [392, 334] width 49 height 19
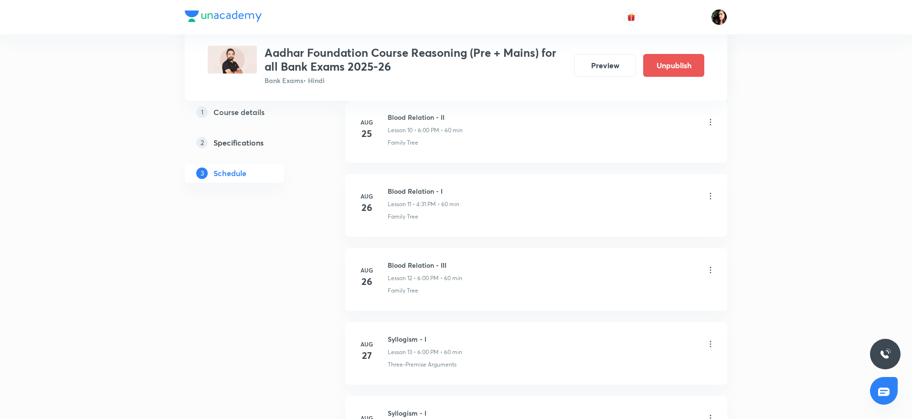
scroll to position [1222, 0]
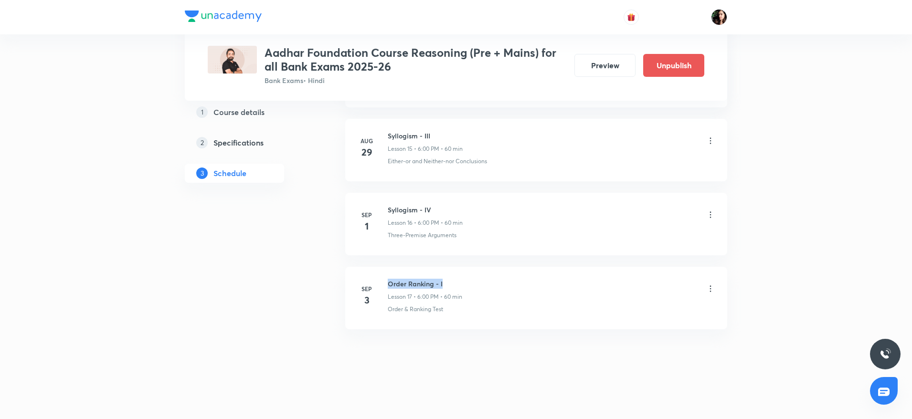
drag, startPoint x: 390, startPoint y: 284, endPoint x: 462, endPoint y: 287, distance: 72.2
click at [462, 287] on h6 "Order Ranking - I" at bounding box center [425, 284] width 75 height 10
copy h6 "Order Ranking - I"
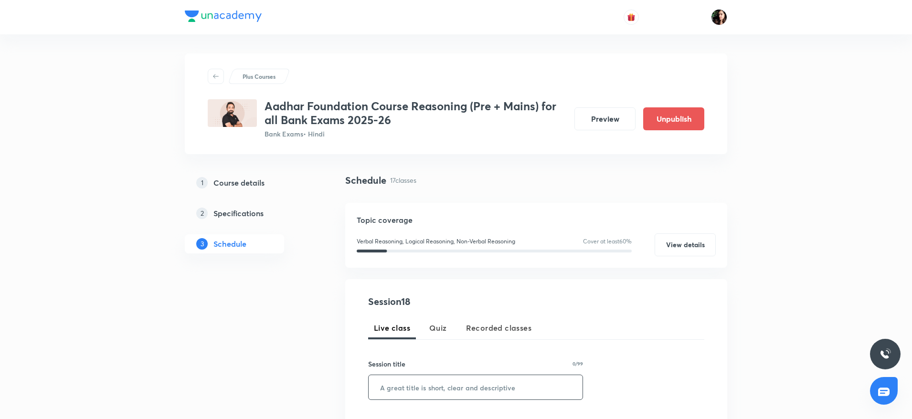
click at [410, 388] on input "text" at bounding box center [476, 387] width 214 height 24
paste input "Order Ranking - I"
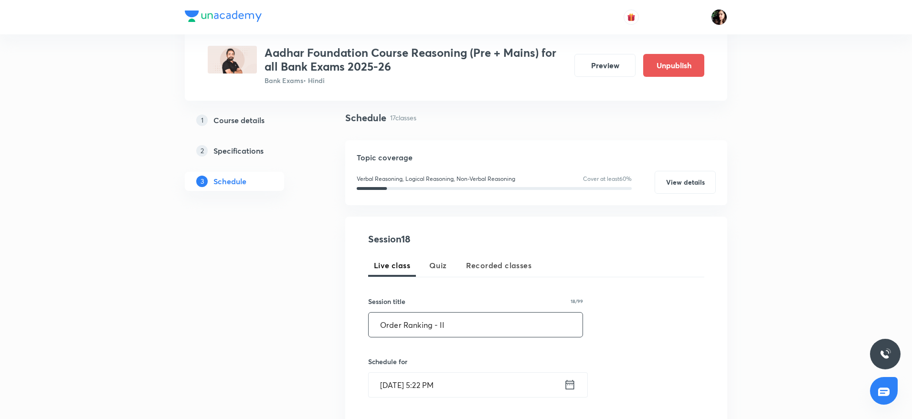
scroll to position [143, 0]
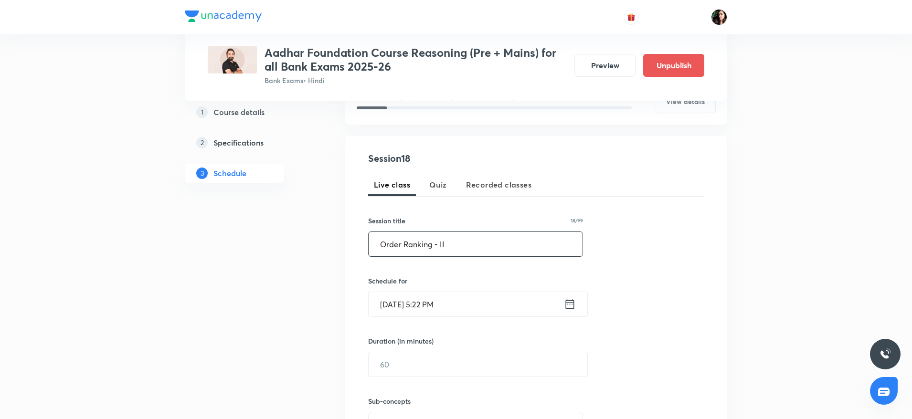
type input "Order Ranking - II"
click at [397, 305] on input "Sep 2, 2025, 5:22 PM" at bounding box center [466, 304] width 195 height 24
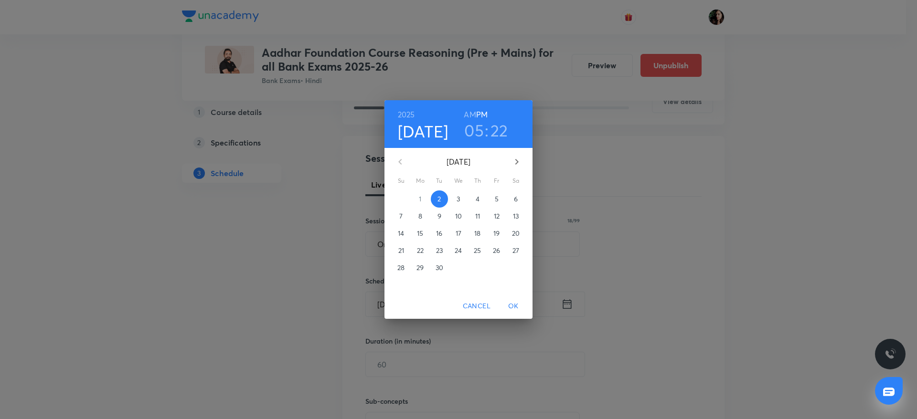
click at [476, 198] on p "4" at bounding box center [478, 199] width 4 height 10
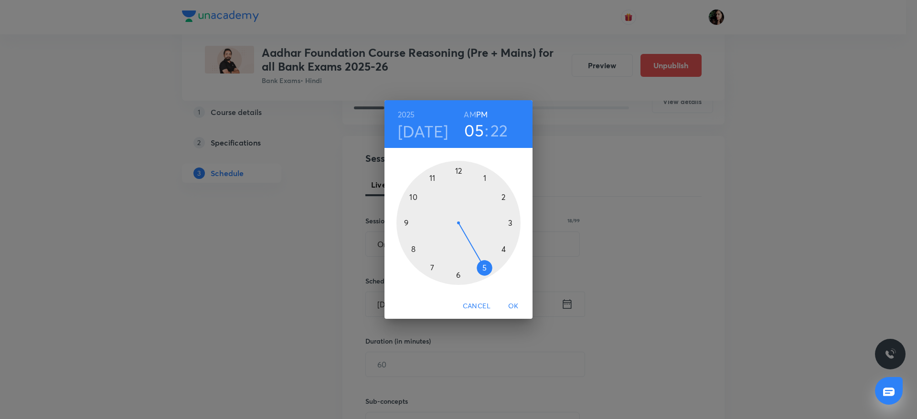
drag, startPoint x: 461, startPoint y: 277, endPoint x: 466, endPoint y: 184, distance: 92.3
click at [460, 277] on div at bounding box center [458, 223] width 124 height 124
click at [458, 172] on div at bounding box center [458, 223] width 124 height 124
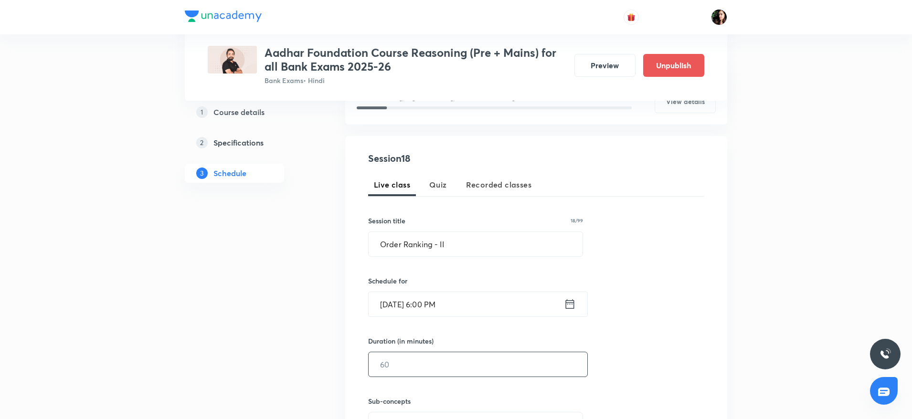
click at [402, 362] on input "text" at bounding box center [478, 364] width 219 height 24
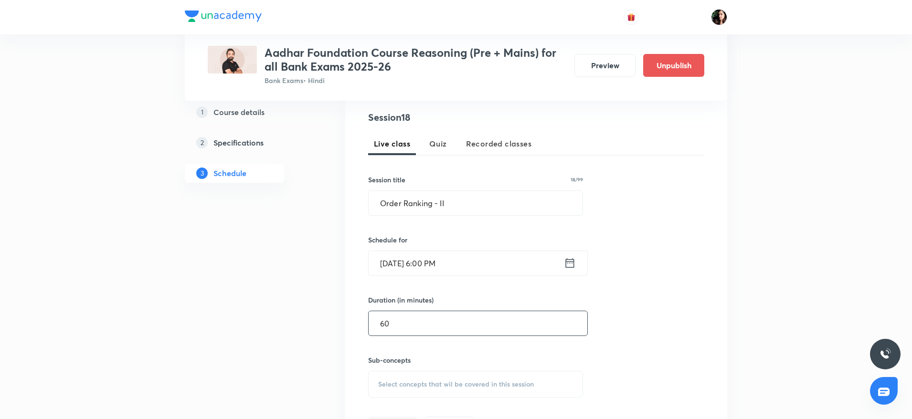
scroll to position [215, 0]
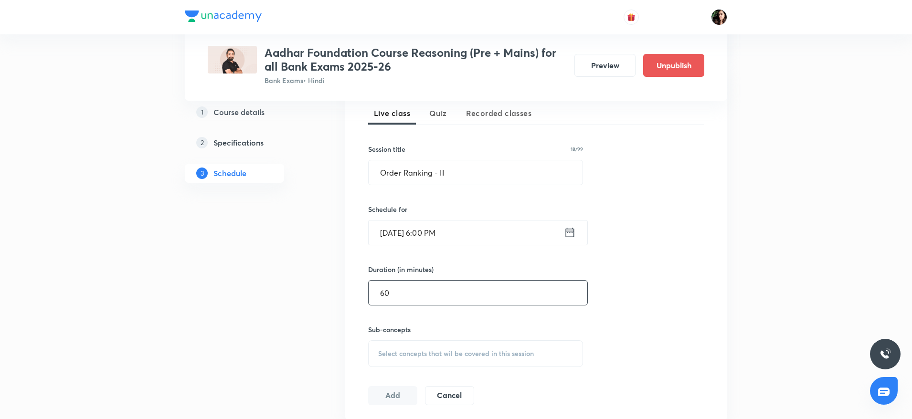
type input "60"
click at [394, 355] on span "Select concepts that wil be covered in this session" at bounding box center [456, 354] width 156 height 8
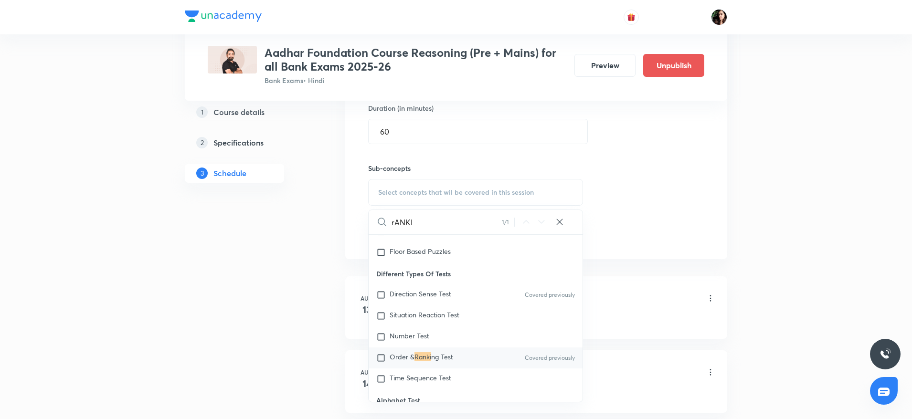
scroll to position [430, 0]
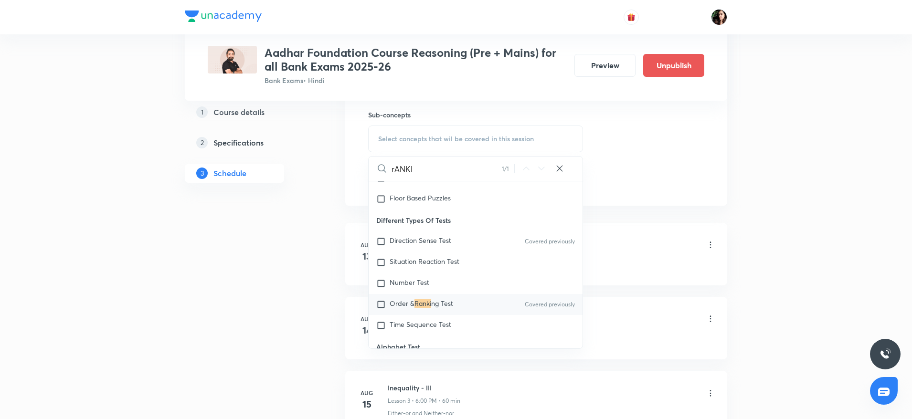
type input "rANKI"
click at [385, 303] on input "checkbox" at bounding box center [382, 305] width 13 height 10
checkbox input "true"
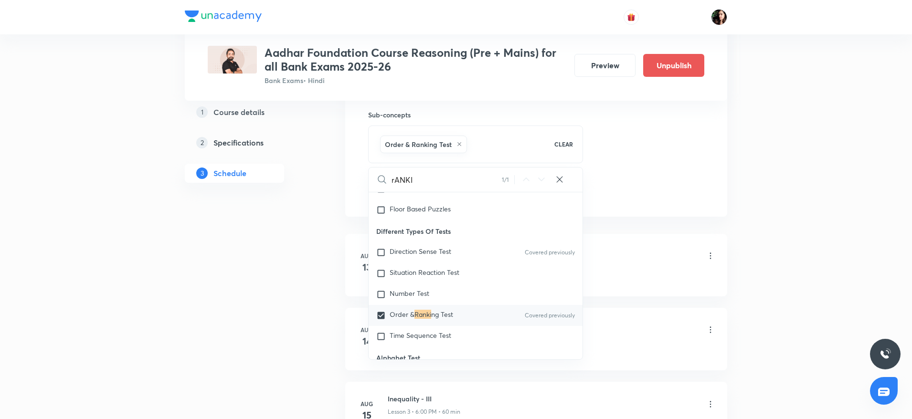
drag, startPoint x: 671, startPoint y: 241, endPoint x: 518, endPoint y: 230, distance: 153.2
click at [671, 234] on li "Aug 13 Inequality - I Lesson 1 • 6:00 PM • 60 min Direct Letter Coding" at bounding box center [536, 265] width 382 height 63
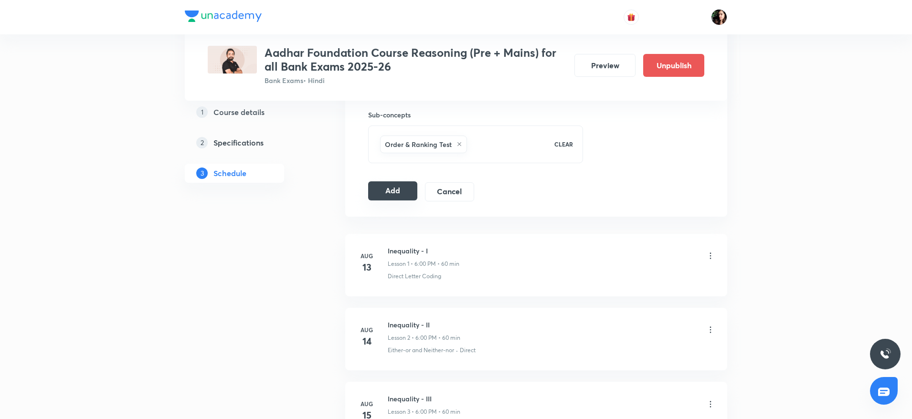
click at [398, 191] on button "Add" at bounding box center [392, 190] width 49 height 19
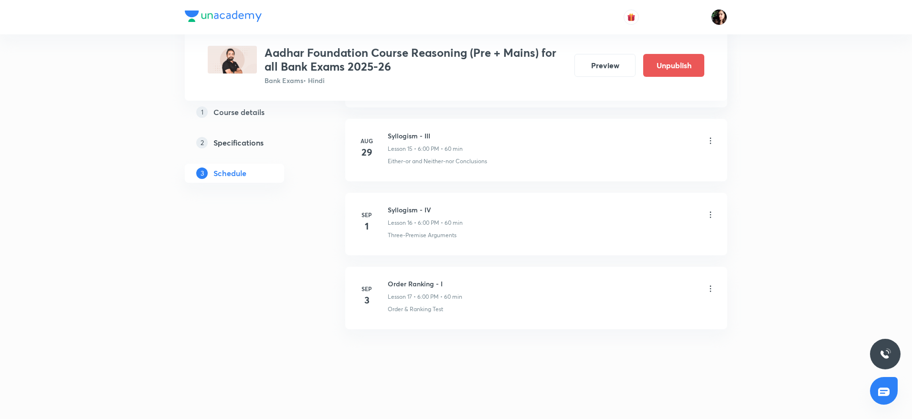
scroll to position [1255, 0]
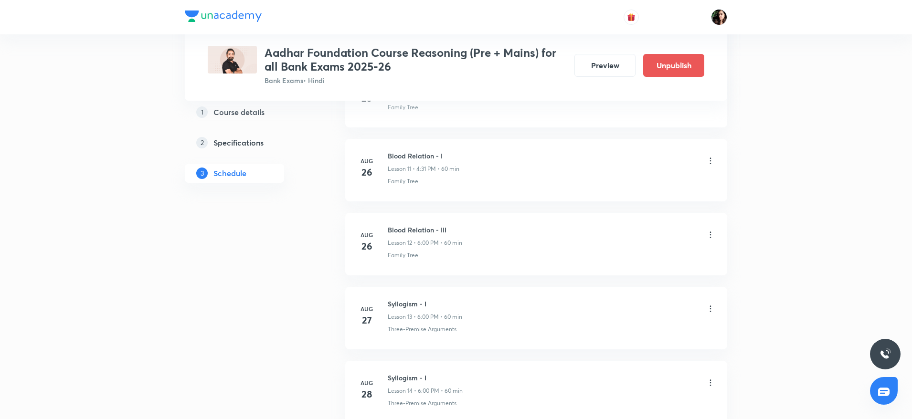
scroll to position [1645, 0]
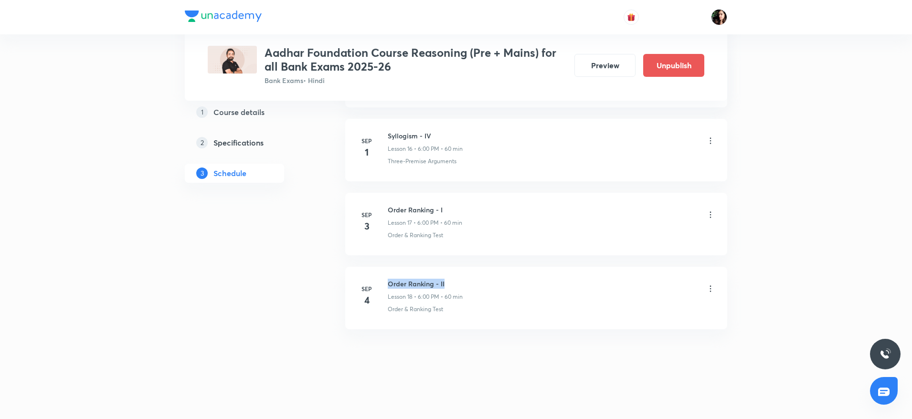
drag, startPoint x: 387, startPoint y: 283, endPoint x: 469, endPoint y: 279, distance: 81.3
click at [469, 279] on div "[DATE] Order Ranking - II Lesson 18 • 6:00 PM • 60 min Order & Ranking Test" at bounding box center [536, 296] width 358 height 35
copy h6 "Order Ranking - II"
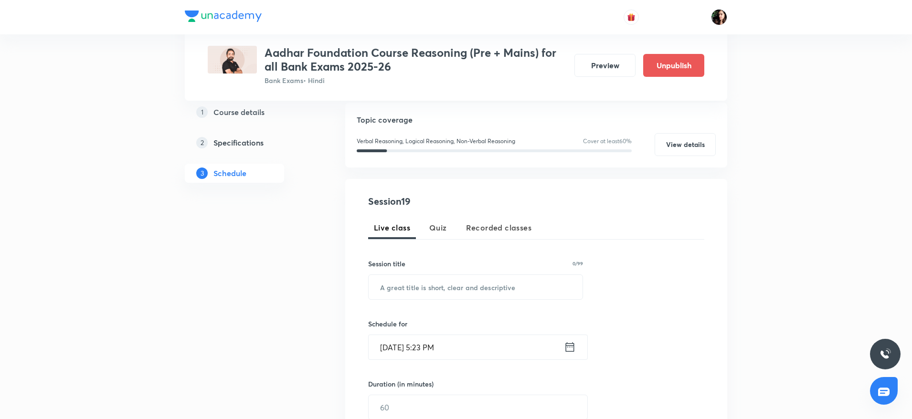
scroll to position [215, 0]
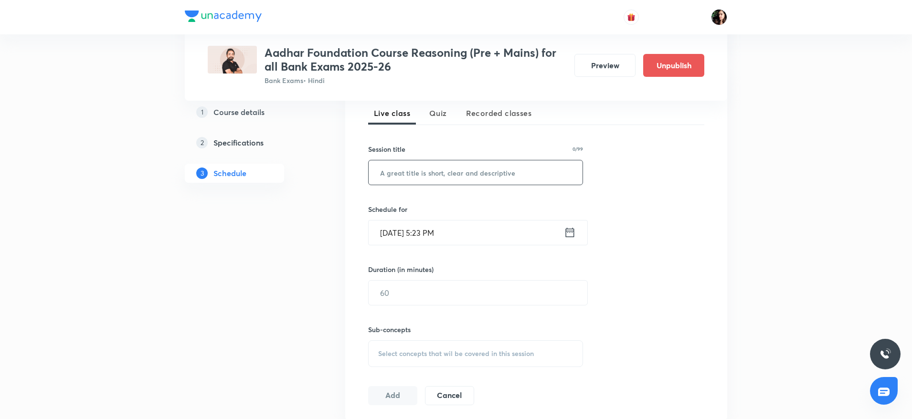
click at [407, 168] on input "text" at bounding box center [476, 172] width 214 height 24
paste input "Order Ranking - II"
click at [397, 233] on input "[DATE] 5:23 PM" at bounding box center [466, 233] width 195 height 24
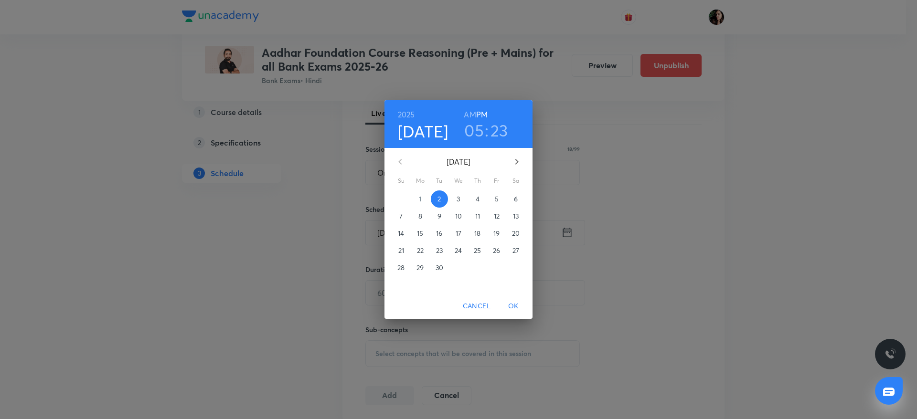
click at [612, 186] on div "[DATE] 05 : 23 AM PM [DATE] Su Mo Tu We Th Fr Sa 31 1 2 3 4 5 6 7 8 9 10 11 12 …" at bounding box center [458, 209] width 917 height 419
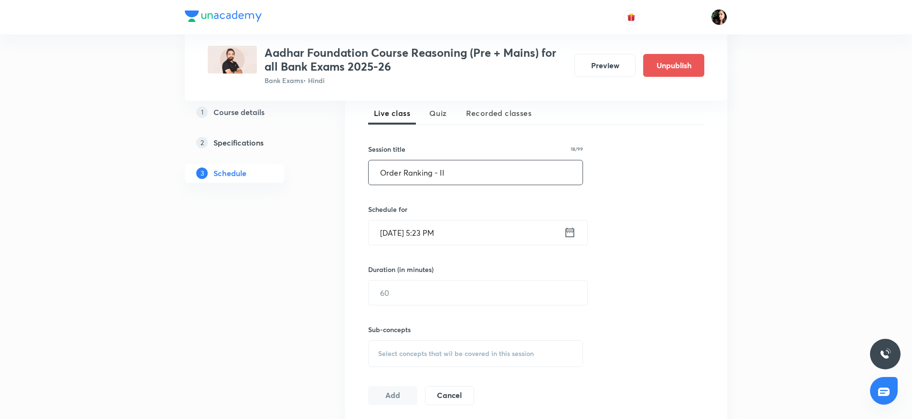
click at [458, 173] on input "Order Ranking - II" at bounding box center [476, 172] width 214 height 24
type input "Order Ranking - III"
click at [401, 236] on input "Sep 2, 2025, 5:23 PM" at bounding box center [466, 233] width 195 height 24
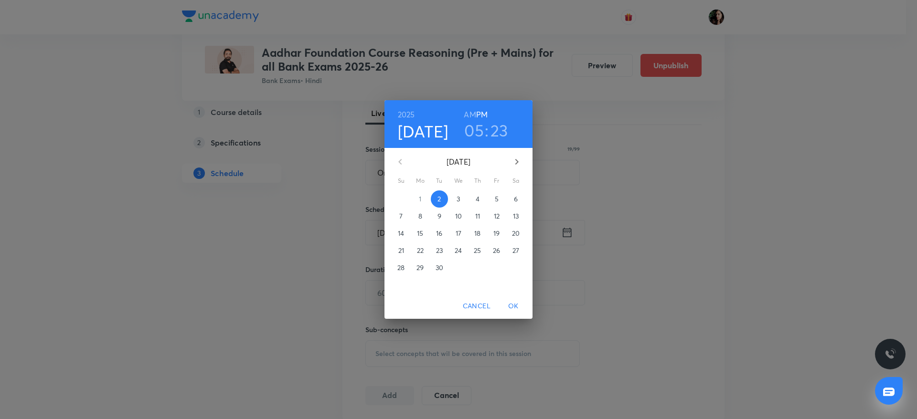
click at [398, 213] on span "7" at bounding box center [401, 217] width 17 height 10
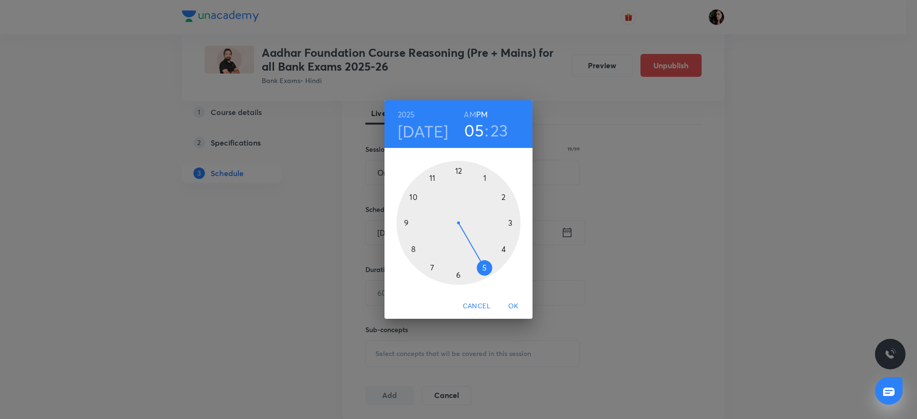
click at [456, 277] on div at bounding box center [458, 223] width 124 height 124
click at [453, 173] on div at bounding box center [458, 223] width 124 height 124
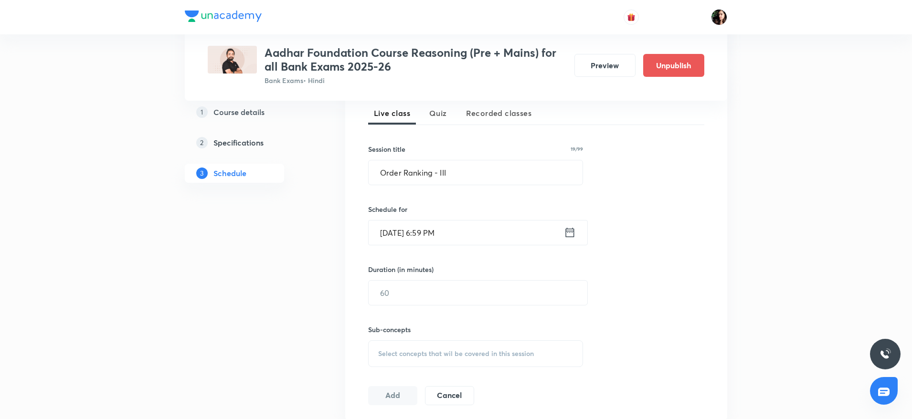
click at [432, 229] on input "Sep 7, 2025, 6:59 PM" at bounding box center [466, 233] width 195 height 24
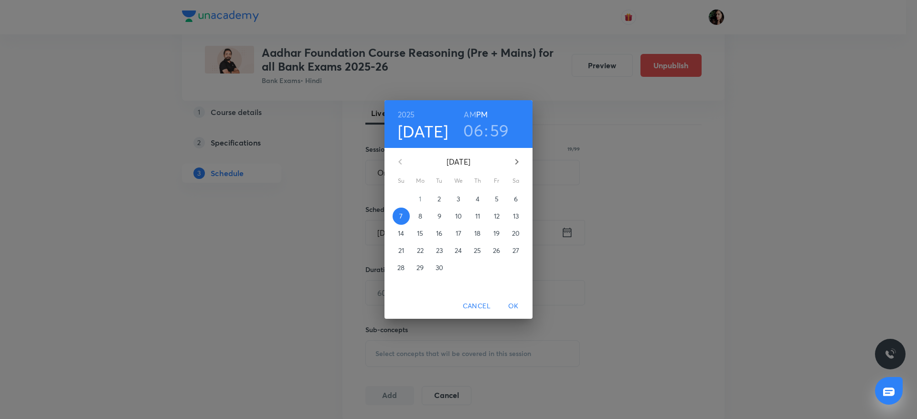
click at [496, 130] on h3 "59" at bounding box center [499, 130] width 19 height 20
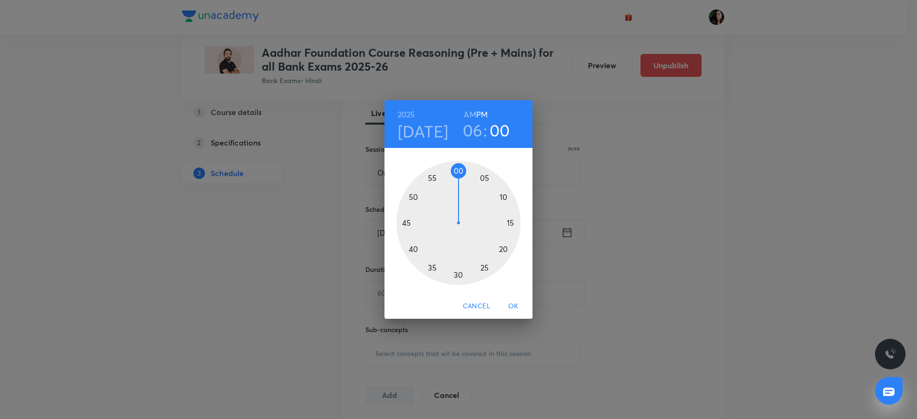
drag, startPoint x: 455, startPoint y: 171, endPoint x: 460, endPoint y: 171, distance: 4.8
click at [460, 171] on div at bounding box center [458, 223] width 124 height 124
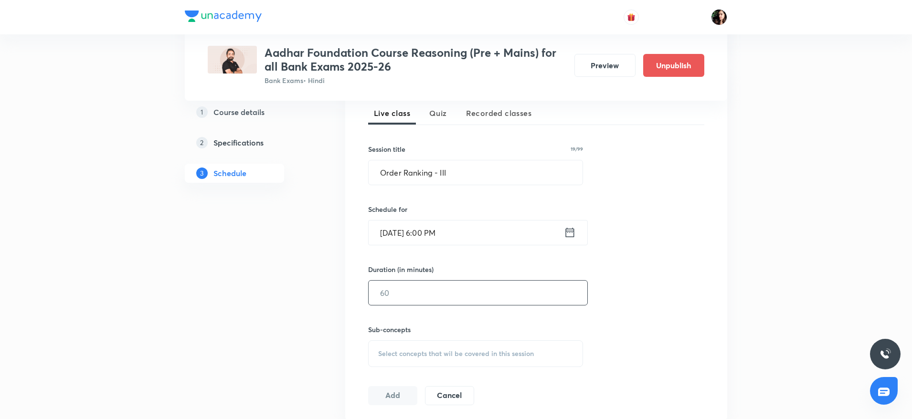
click at [410, 298] on input "text" at bounding box center [478, 293] width 219 height 24
type input "60"
click at [405, 348] on div "Select concepts that wil be covered in this session" at bounding box center [475, 354] width 215 height 27
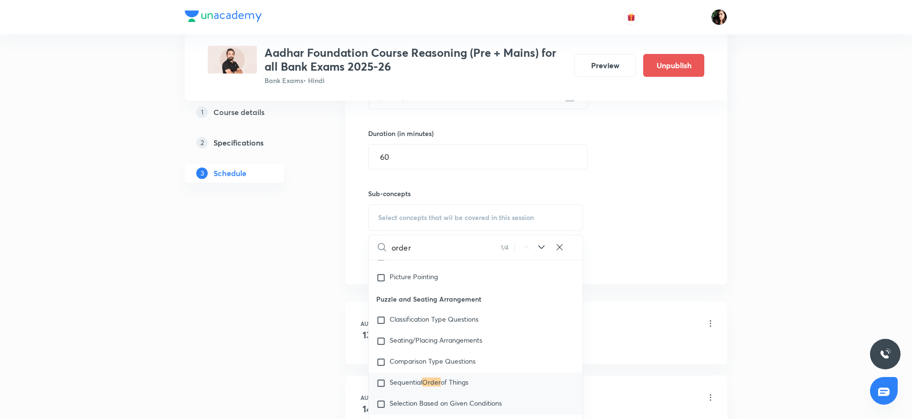
scroll to position [430, 0]
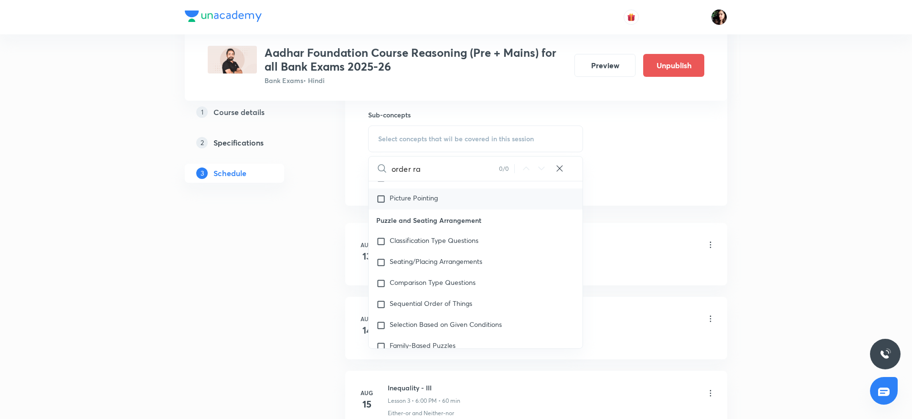
type input "order ran"
drag, startPoint x: 411, startPoint y: 172, endPoint x: 290, endPoint y: 165, distance: 120.6
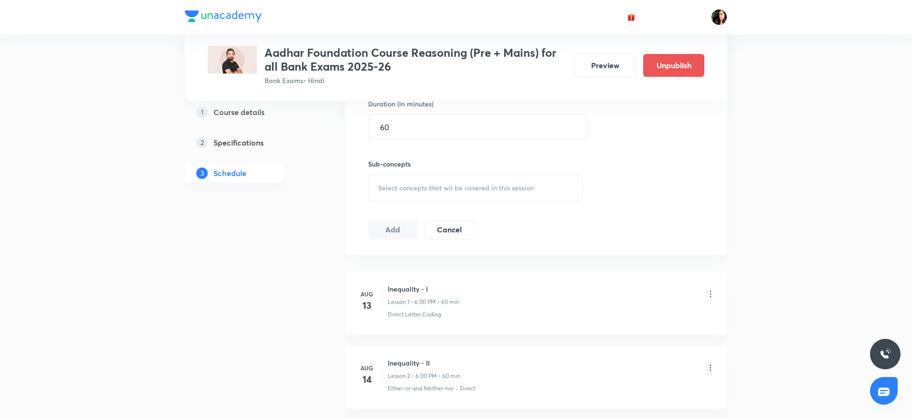
scroll to position [358, 0]
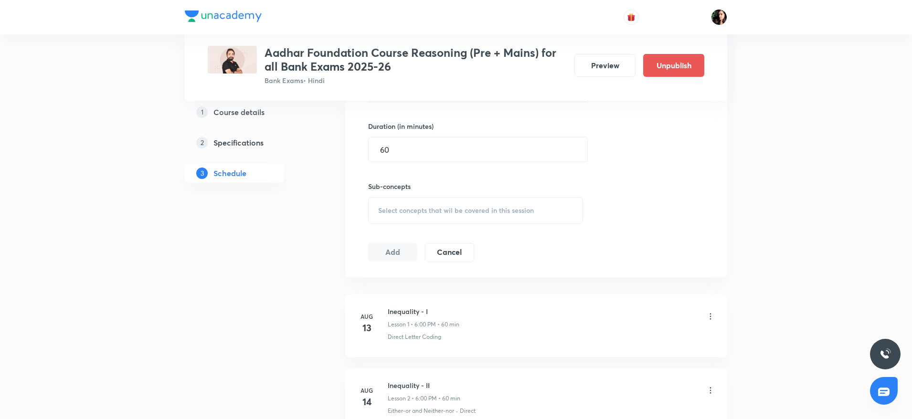
click at [416, 207] on span "Select concepts that wil be covered in this session" at bounding box center [456, 211] width 156 height 8
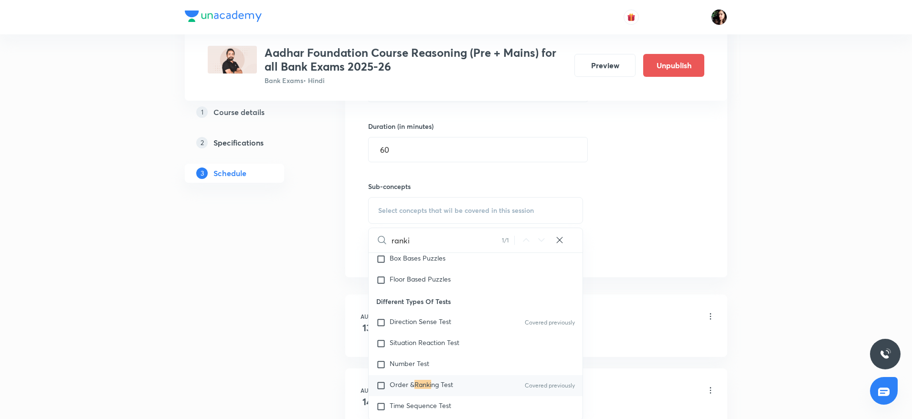
scroll to position [836, 0]
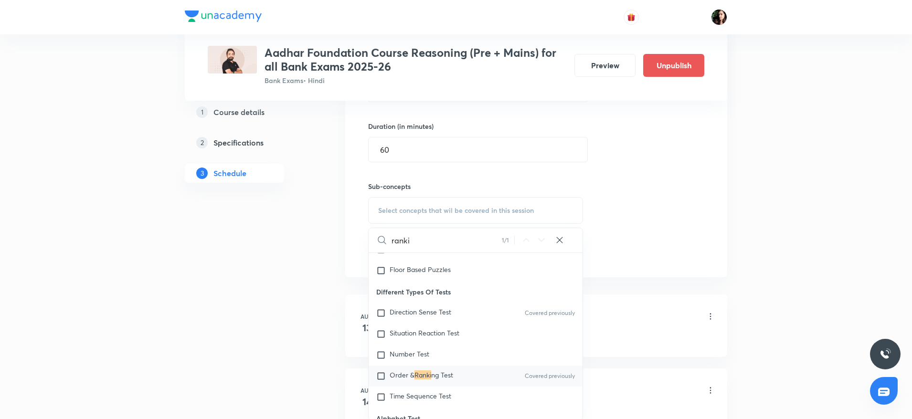
type input "ranki"
click at [380, 377] on input "checkbox" at bounding box center [382, 377] width 13 height 10
checkbox input "true"
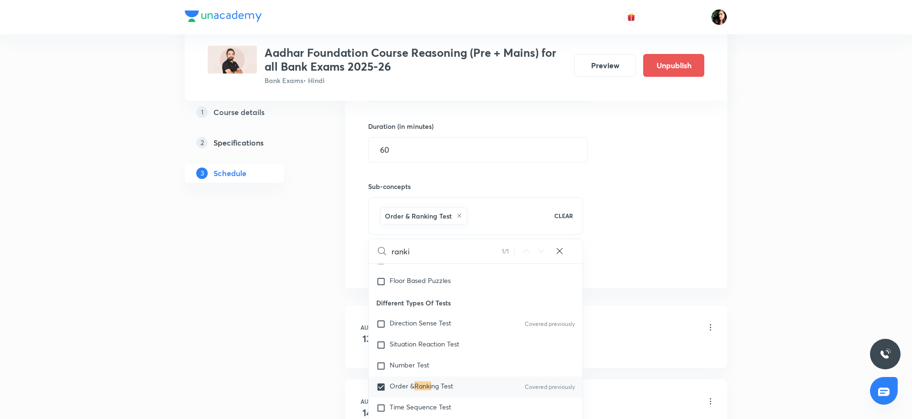
click at [704, 242] on div "Session 19 Live class Quiz Recorded classes Session title 19/99 Order Ranking -…" at bounding box center [536, 104] width 382 height 367
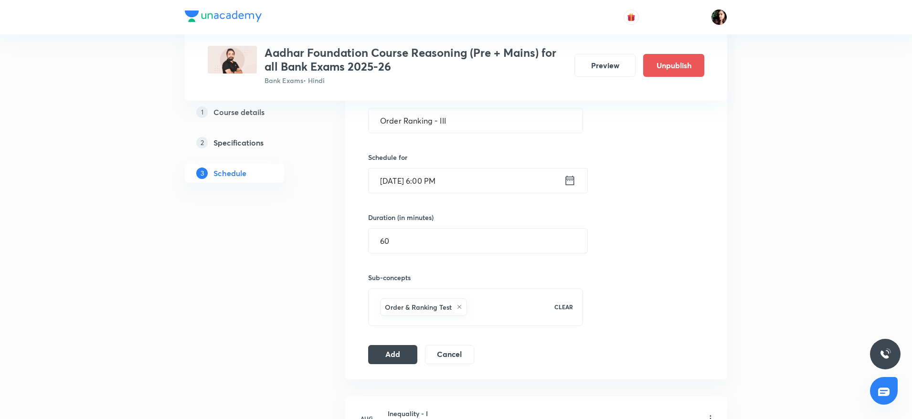
scroll to position [215, 0]
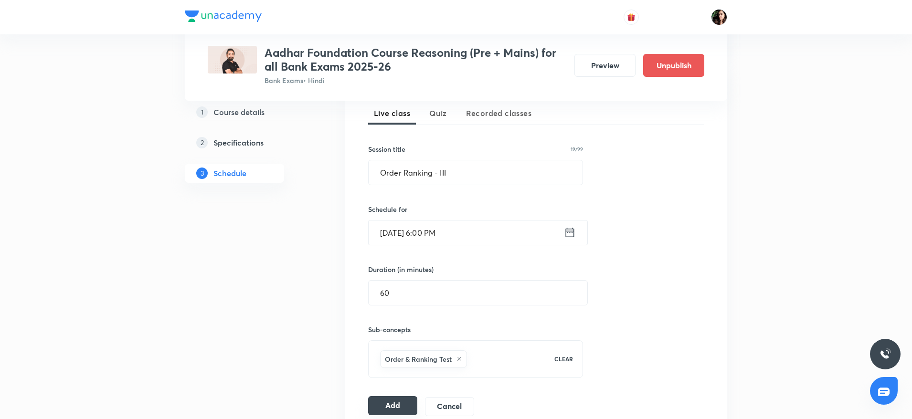
click at [401, 399] on button "Add" at bounding box center [392, 405] width 49 height 19
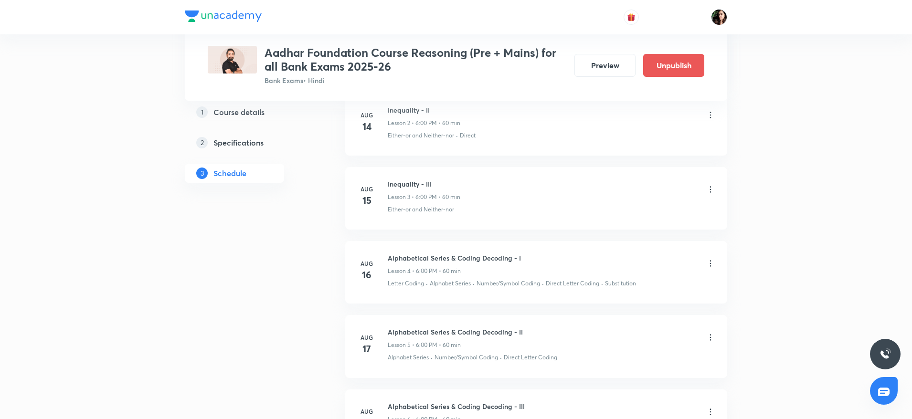
scroll to position [430, 0]
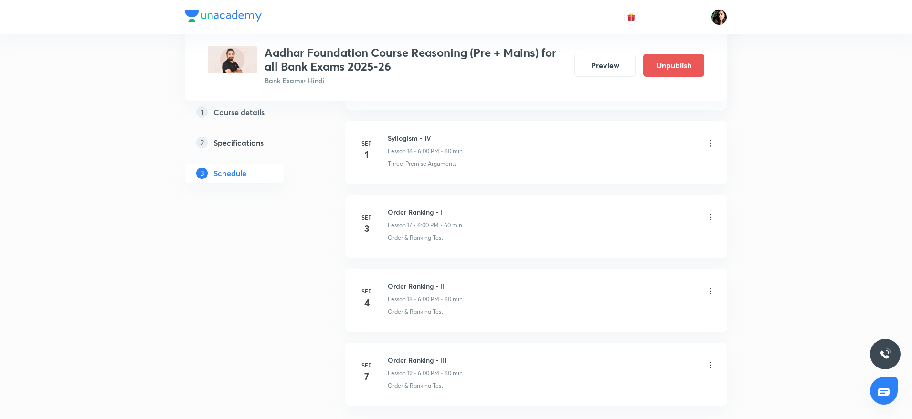
scroll to position [1719, 0]
drag, startPoint x: 666, startPoint y: 176, endPoint x: 494, endPoint y: 145, distance: 174.7
click at [494, 145] on li "[DATE] Order Ranking - I Lesson 17 • 6:00 PM • 60 min Order & Ranking Test" at bounding box center [536, 150] width 382 height 63
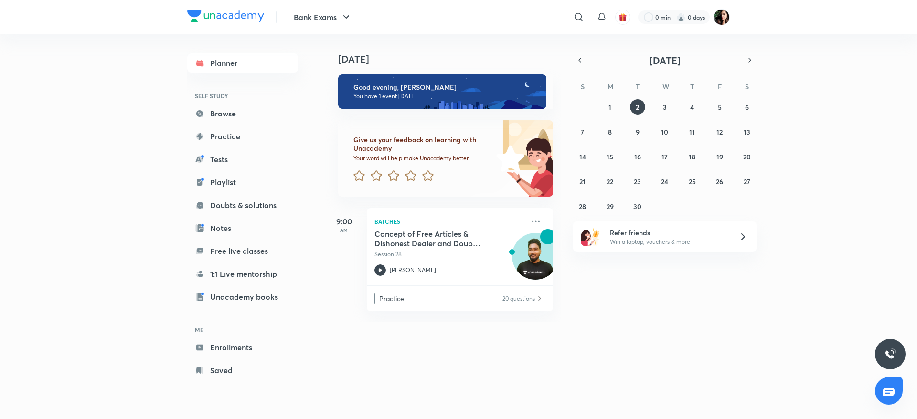
drag, startPoint x: 577, startPoint y: 18, endPoint x: 577, endPoint y: 30, distance: 11.9
click at [577, 25] on div at bounding box center [578, 17] width 19 height 19
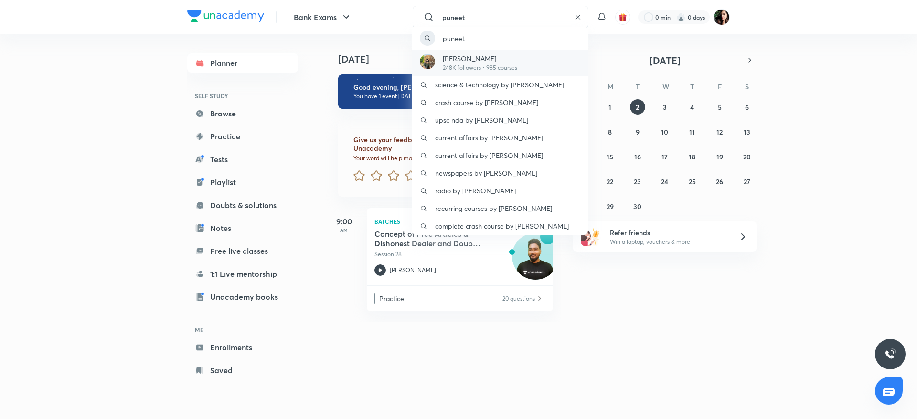
type input "puneet"
drag, startPoint x: 482, startPoint y: 64, endPoint x: 478, endPoint y: 67, distance: 5.4
click at [481, 64] on p "248K followers • 985 courses" at bounding box center [480, 68] width 75 height 9
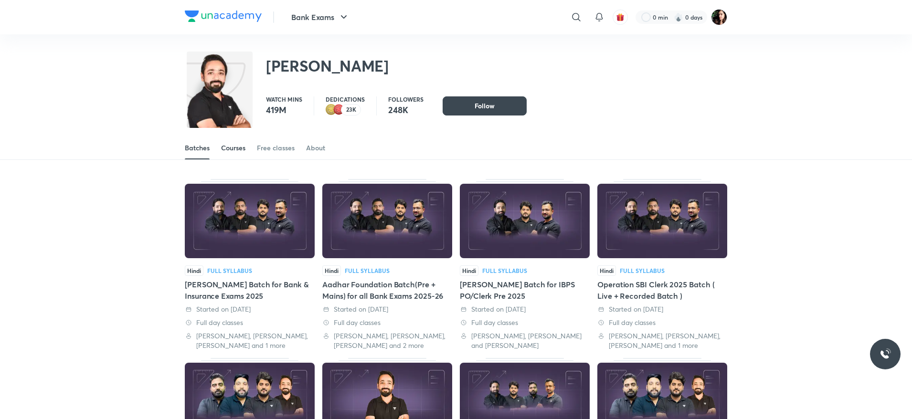
click at [243, 143] on div "Courses" at bounding box center [233, 148] width 24 height 10
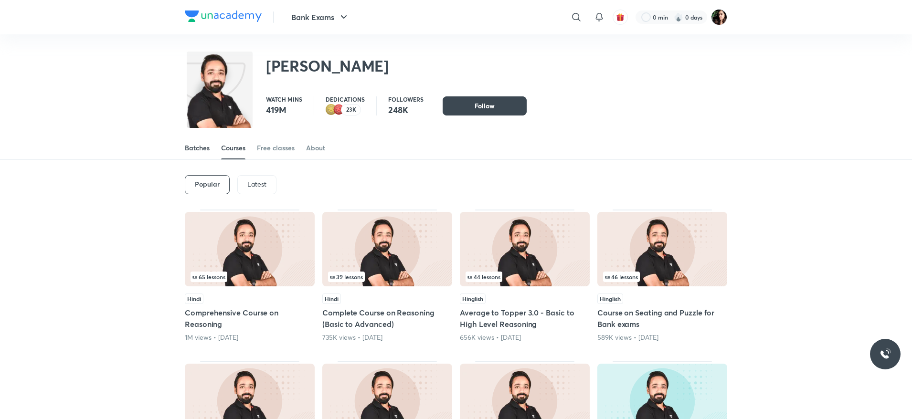
click at [206, 144] on div "Batches" at bounding box center [197, 148] width 25 height 10
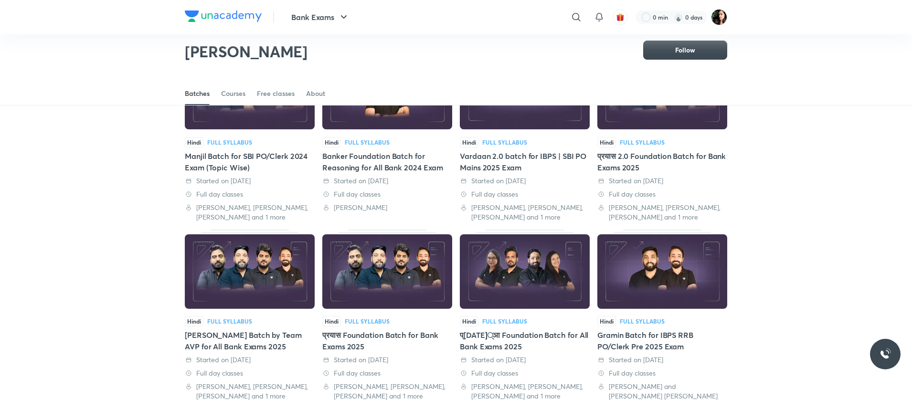
scroll to position [399, 0]
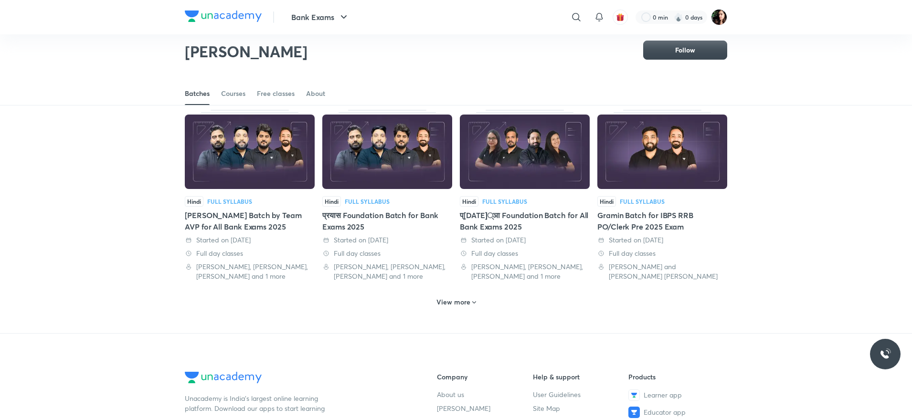
click at [464, 303] on h6 "View more" at bounding box center [454, 303] width 34 height 10
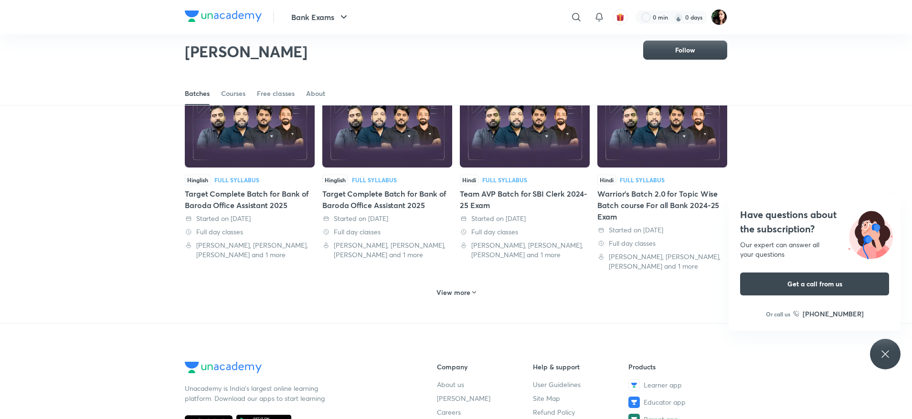
scroll to position [972, 0]
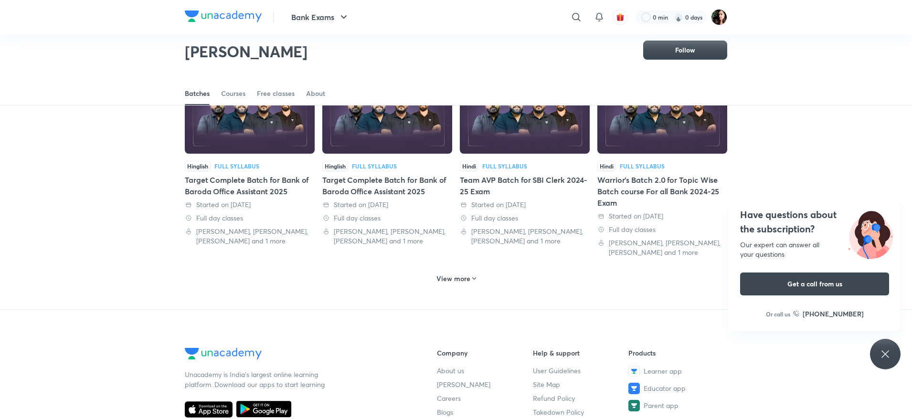
click at [451, 280] on h6 "View more" at bounding box center [454, 279] width 34 height 10
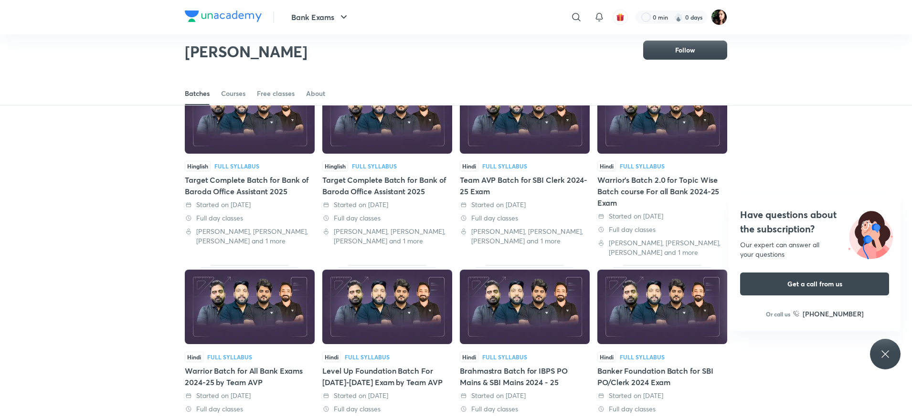
drag, startPoint x: 890, startPoint y: 349, endPoint x: 867, endPoint y: 338, distance: 25.9
click at [889, 350] on icon at bounding box center [885, 354] width 11 height 11
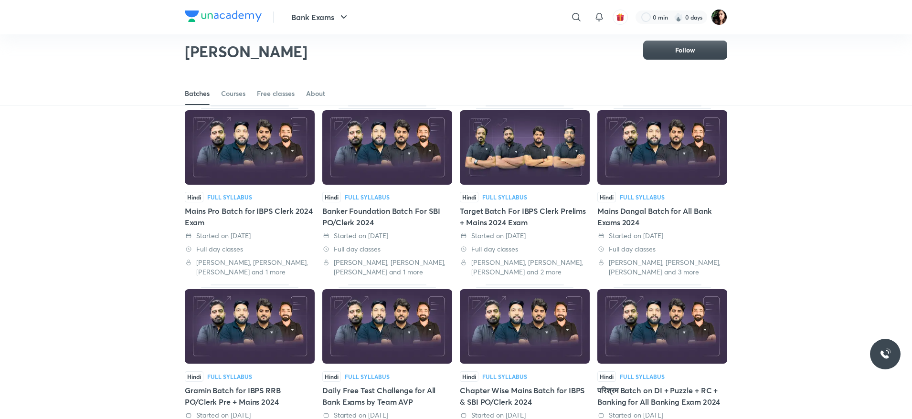
scroll to position [1331, 0]
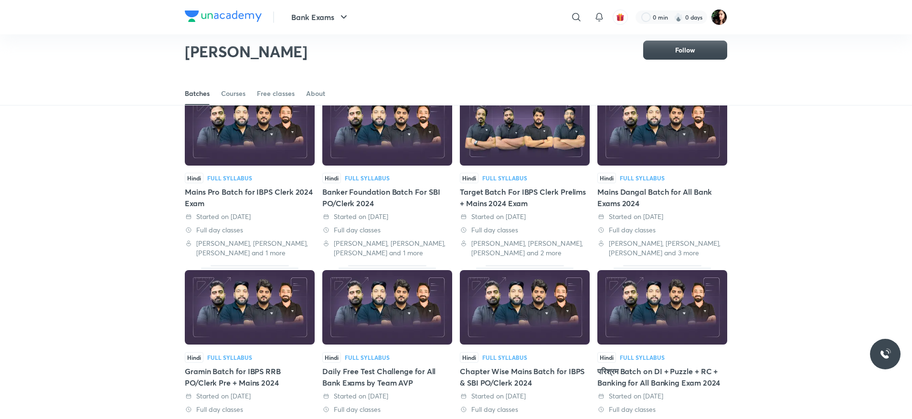
click at [279, 317] on img at bounding box center [250, 307] width 130 height 75
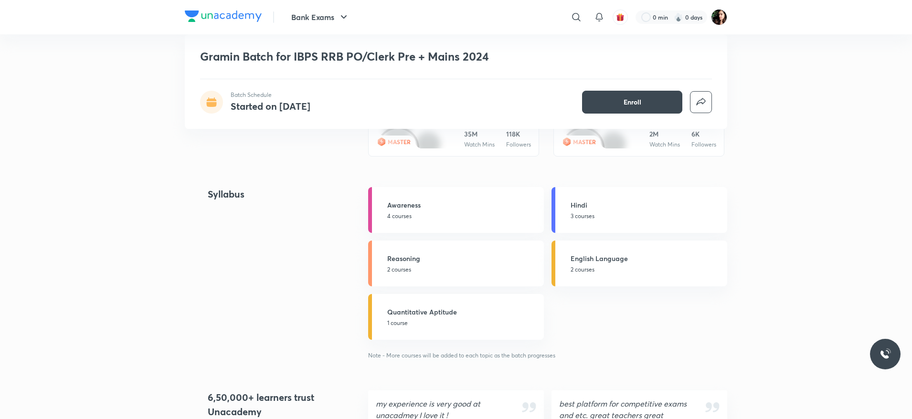
scroll to position [645, 0]
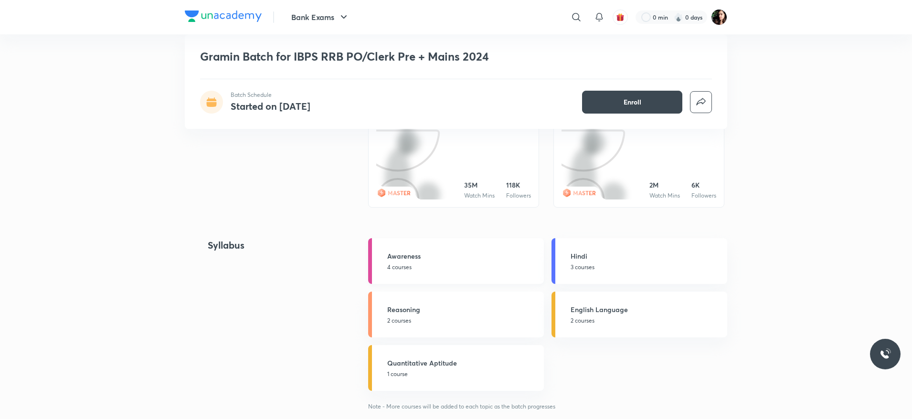
click at [412, 255] on h5 "Awareness" at bounding box center [462, 256] width 151 height 10
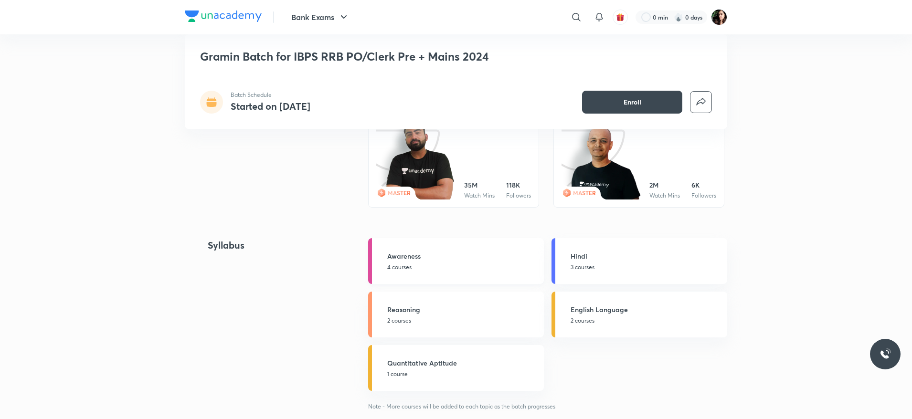
click at [401, 258] on h5 "Awareness" at bounding box center [462, 256] width 151 height 10
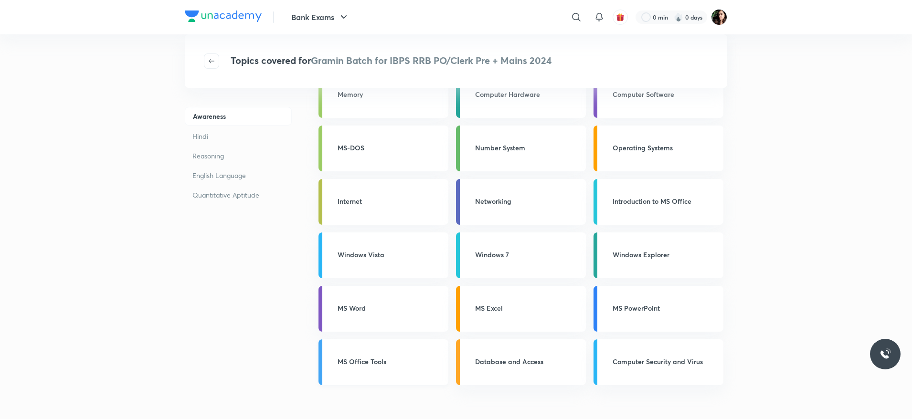
scroll to position [143, 0]
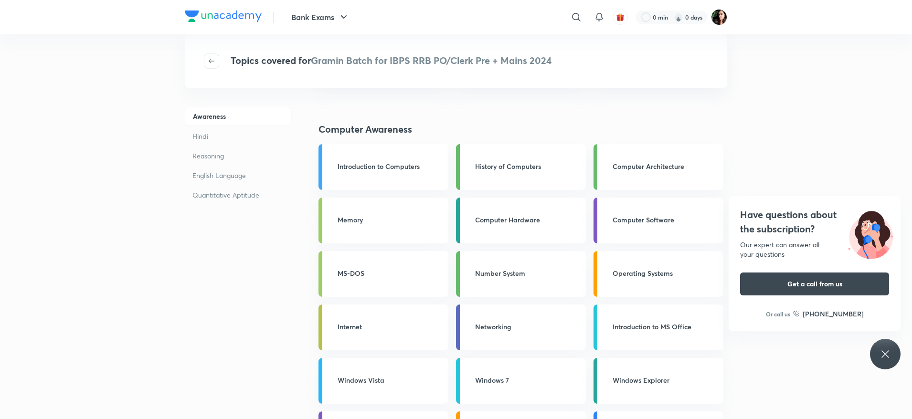
drag, startPoint x: 885, startPoint y: 350, endPoint x: 853, endPoint y: 307, distance: 53.3
click at [884, 348] on div "Have questions about the subscription? Our expert can answer all your questions…" at bounding box center [885, 354] width 31 height 31
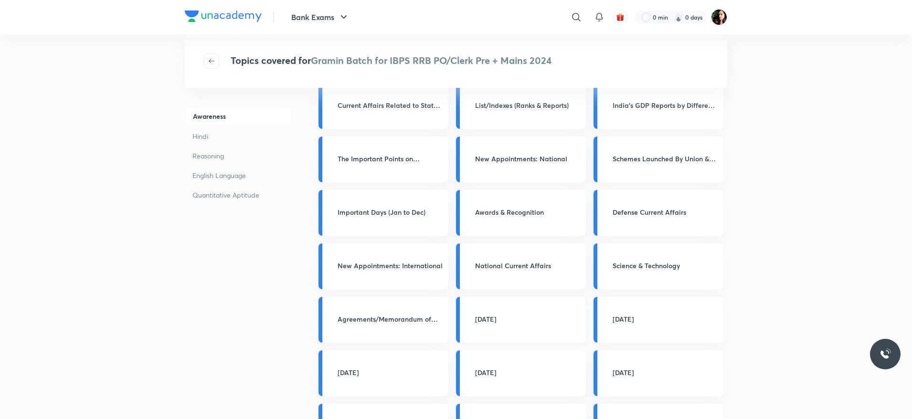
scroll to position [791, 0]
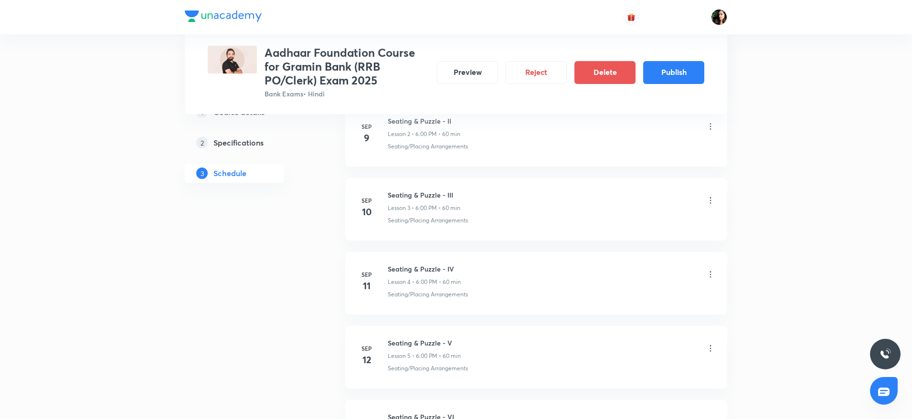
scroll to position [430, 0]
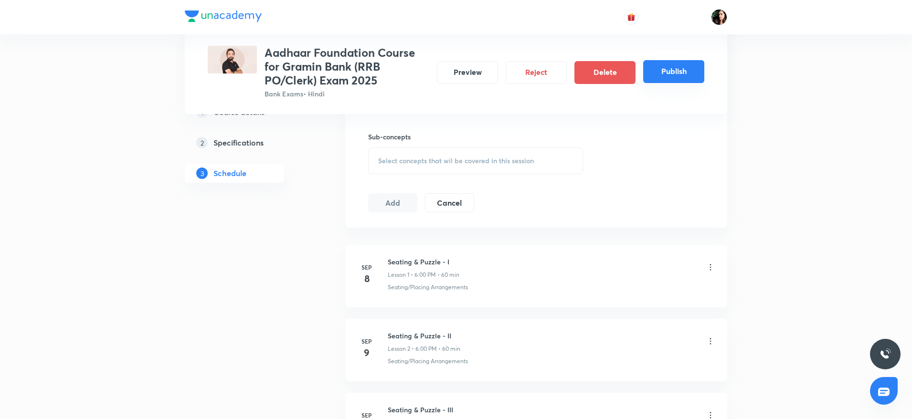
click at [677, 66] on button "Publish" at bounding box center [673, 71] width 61 height 23
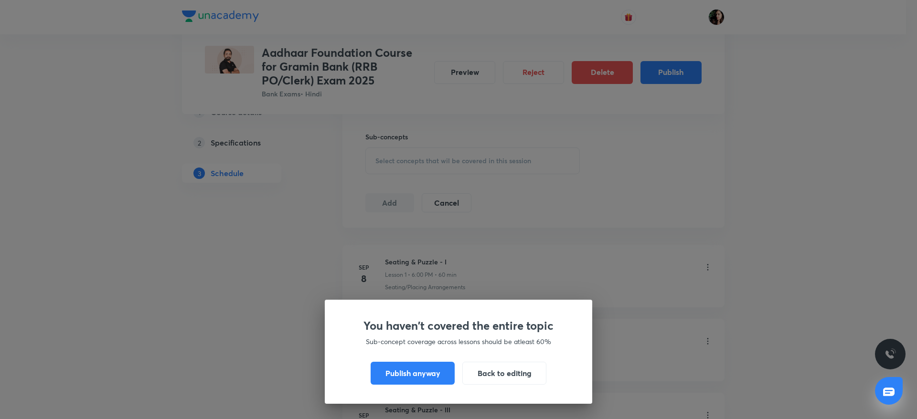
drag, startPoint x: 392, startPoint y: 374, endPoint x: 402, endPoint y: 387, distance: 16.0
click at [392, 375] on button "Publish anyway" at bounding box center [413, 373] width 84 height 23
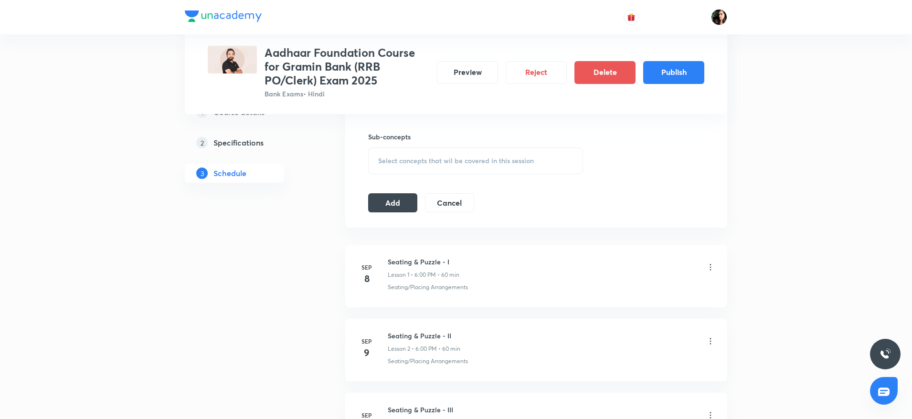
scroll to position [416, 0]
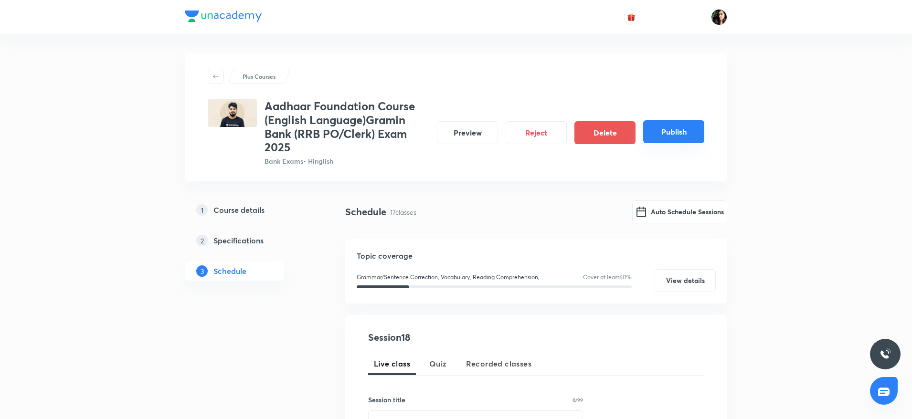
click at [687, 122] on button "Publish" at bounding box center [673, 131] width 61 height 23
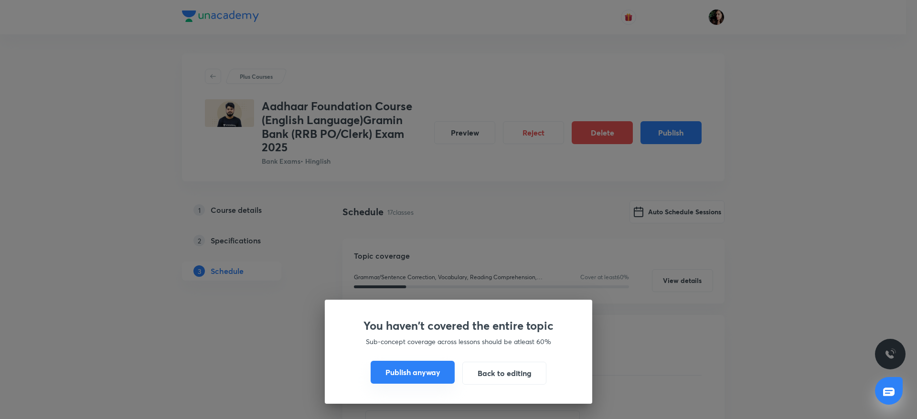
click at [417, 370] on button "Publish anyway" at bounding box center [413, 372] width 84 height 23
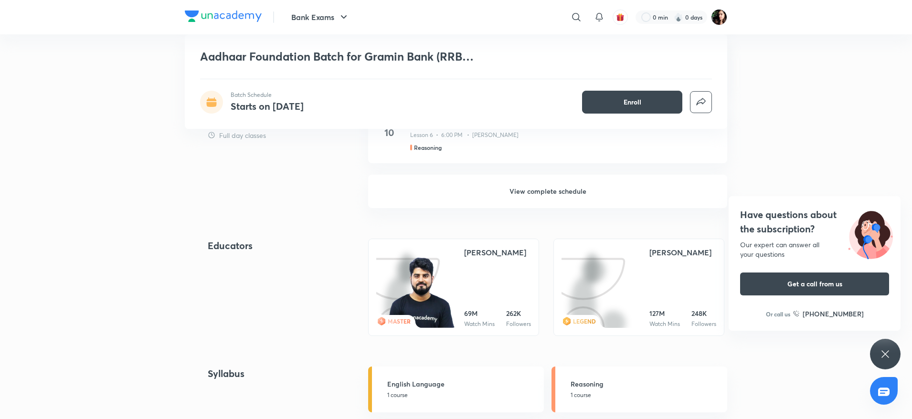
scroll to position [1003, 0]
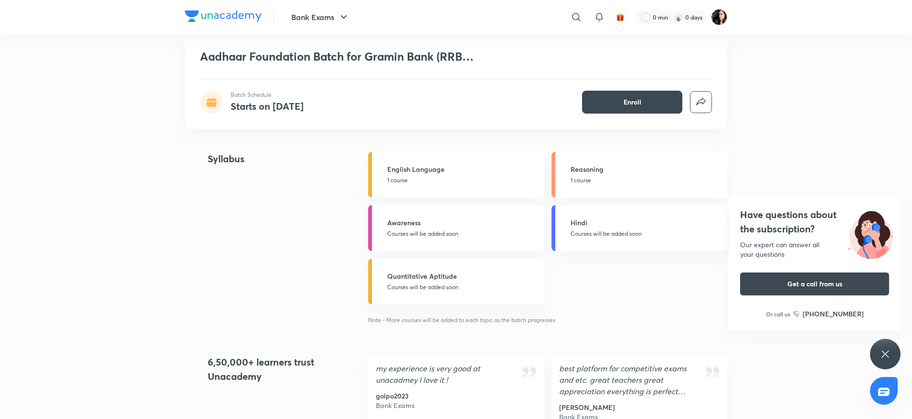
click at [881, 347] on div "Have questions about the subscription? Our expert can answer all your questions…" at bounding box center [885, 354] width 31 height 31
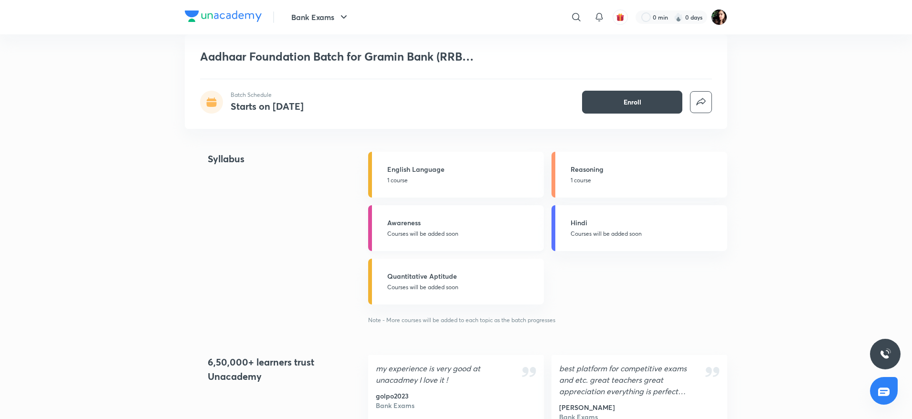
click at [448, 227] on h5 "Awareness" at bounding box center [462, 223] width 151 height 10
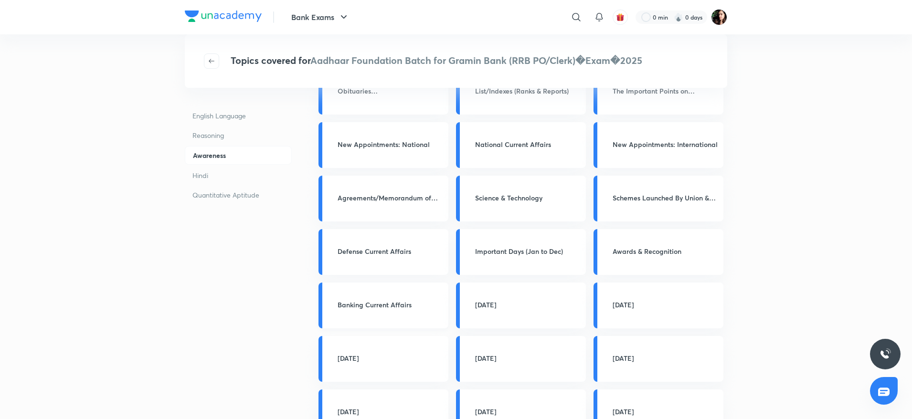
scroll to position [1003, 0]
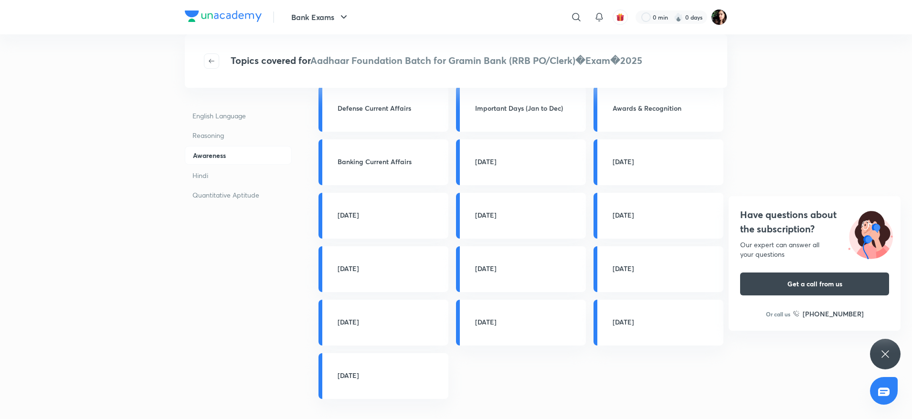
click at [891, 355] on div "Have questions about the subscription? Our expert can answer all your questions…" at bounding box center [885, 354] width 31 height 31
